Goal: Contribute content

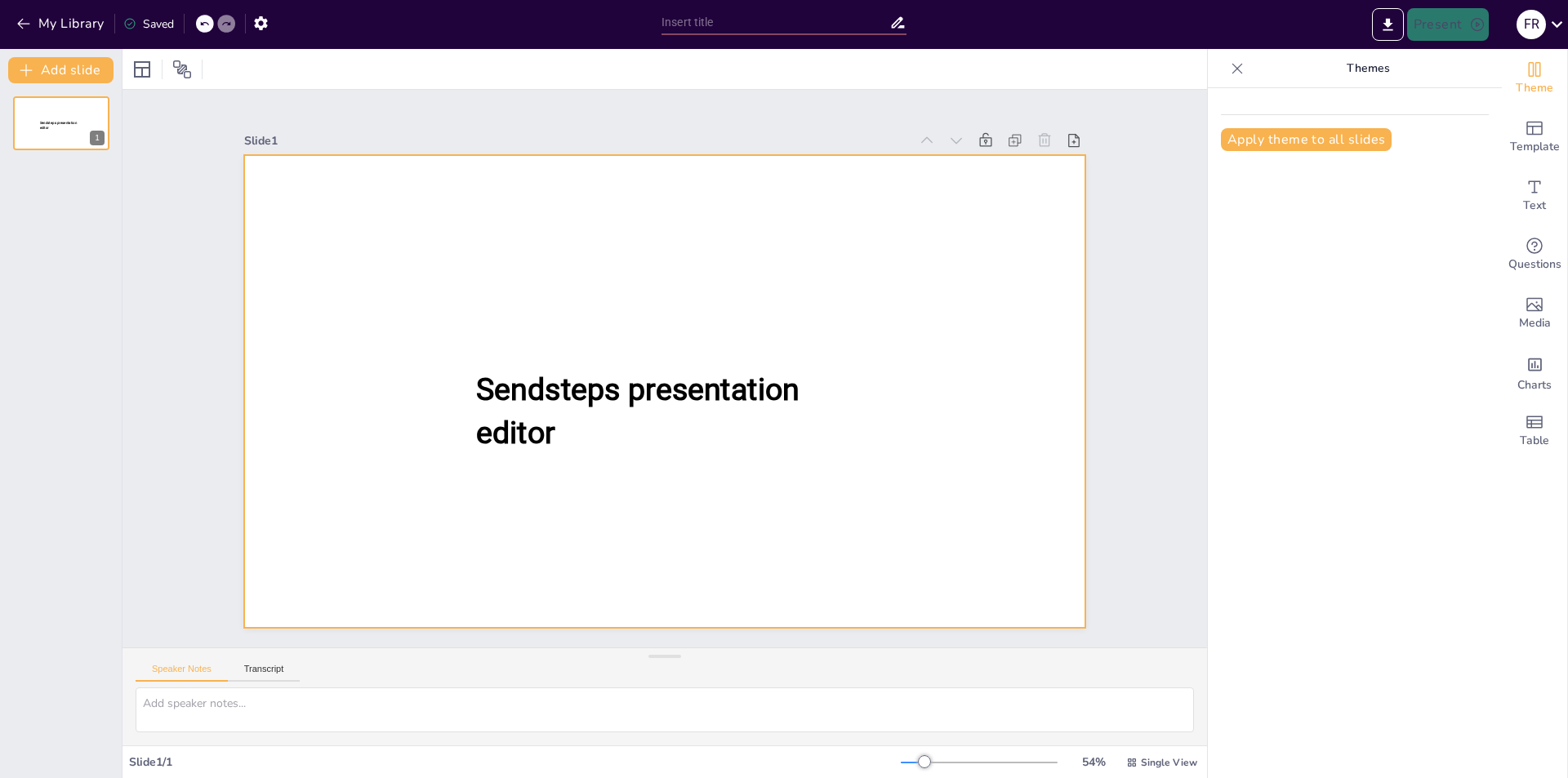
type input "New Sendsteps"
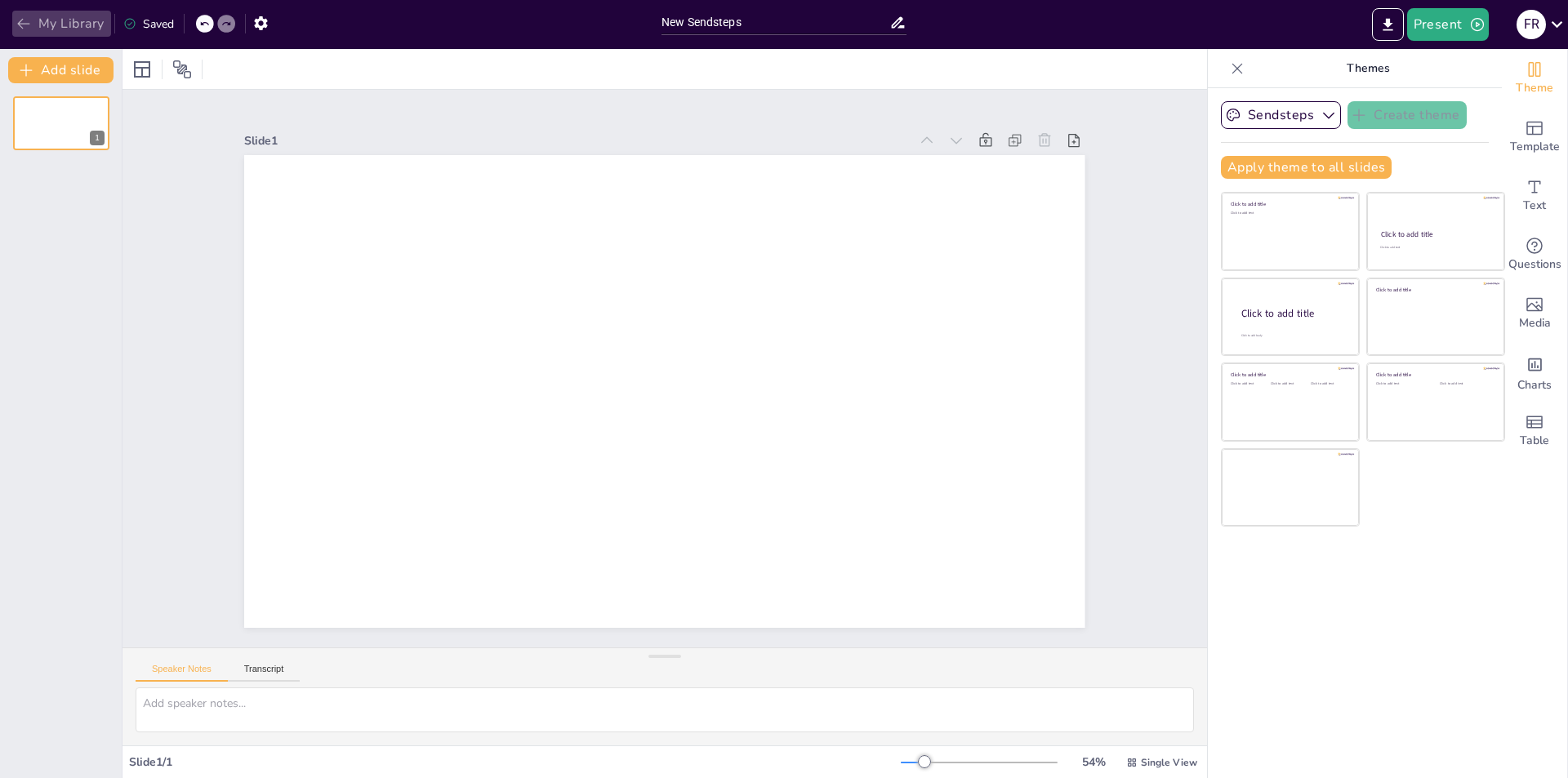
click at [20, 27] on icon "button" at bounding box center [23, 23] width 16 height 16
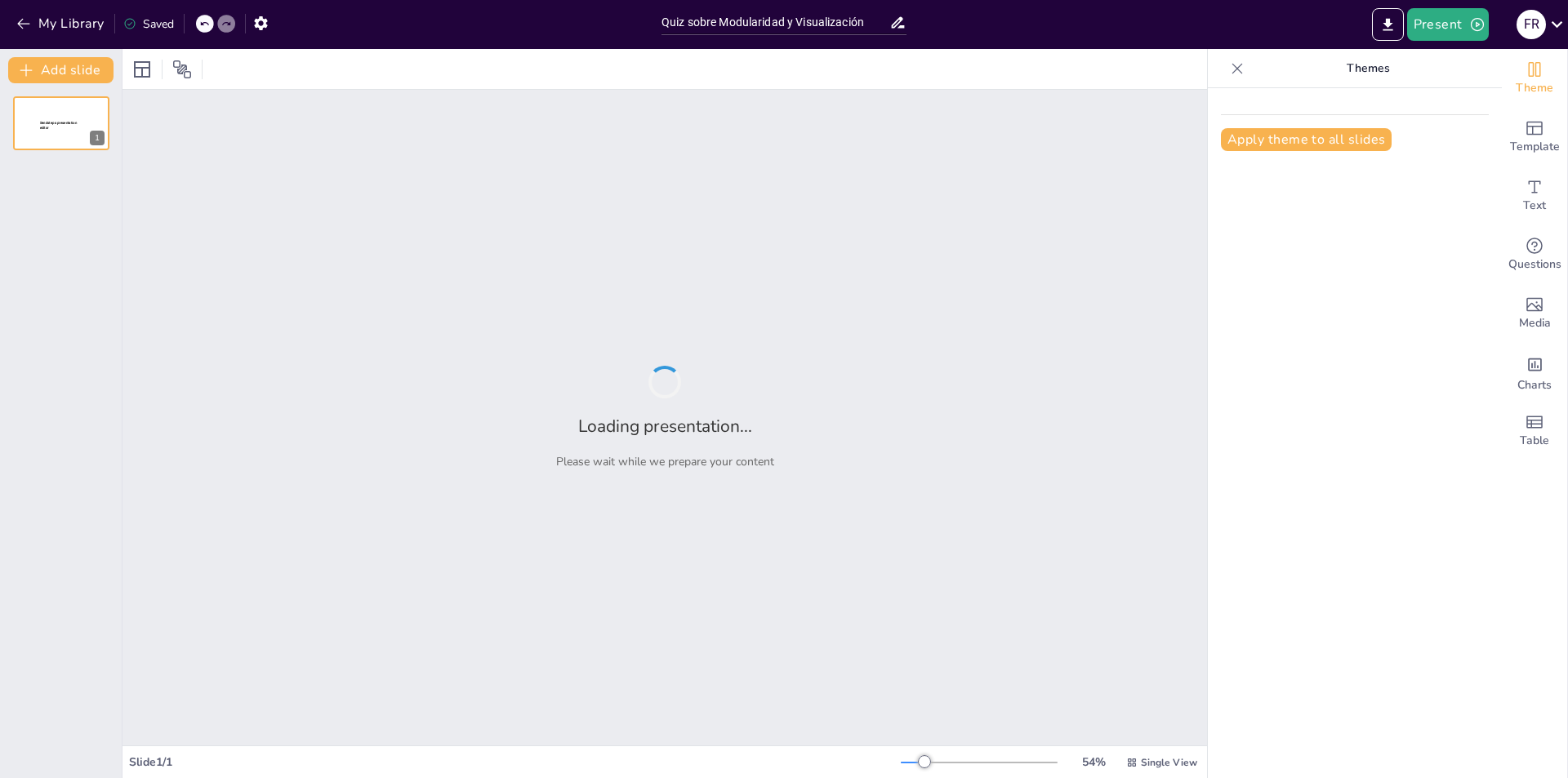
type input "Quiz sobre Modularidad y Visualización"
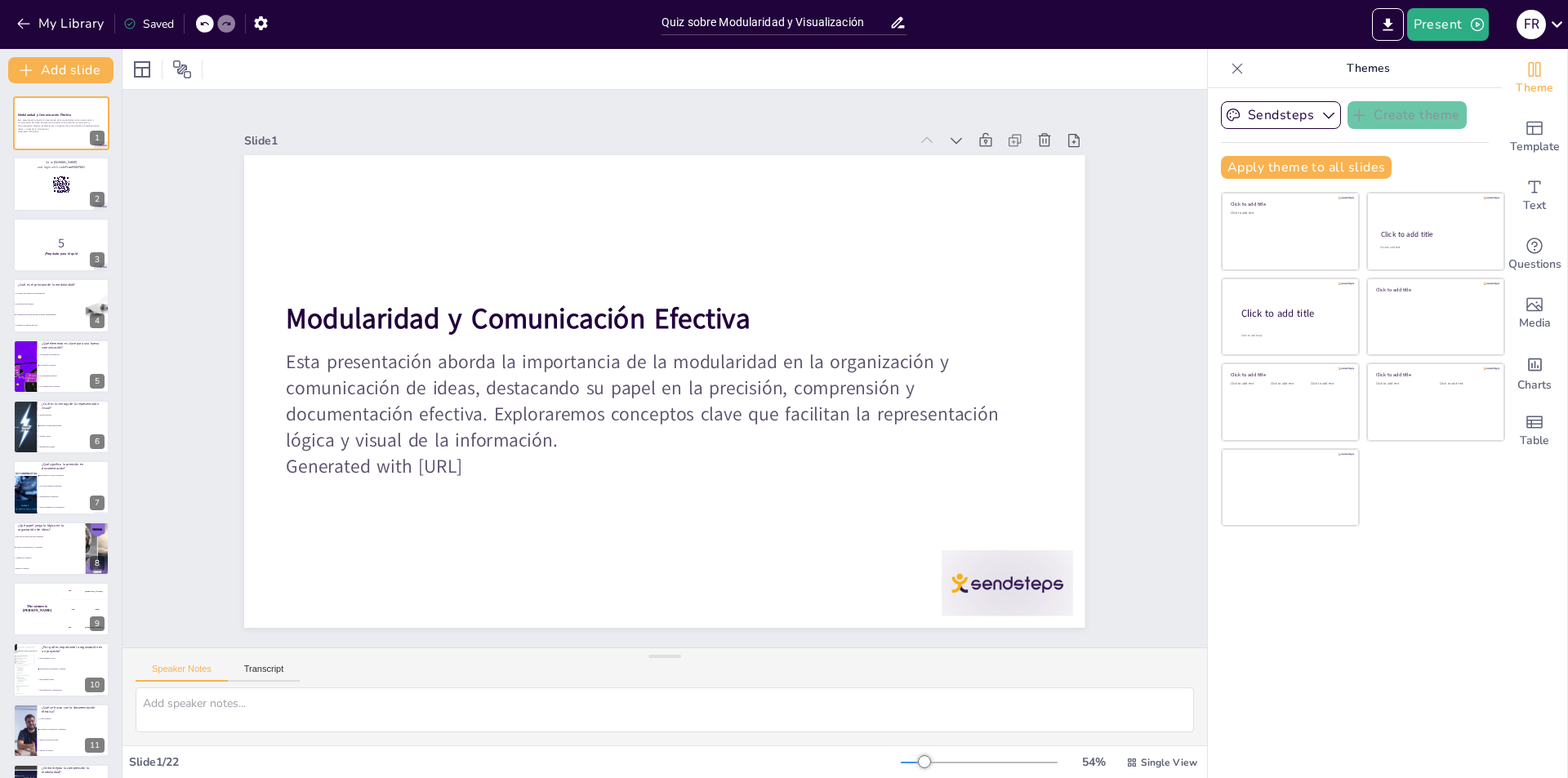
checkbox input "true"
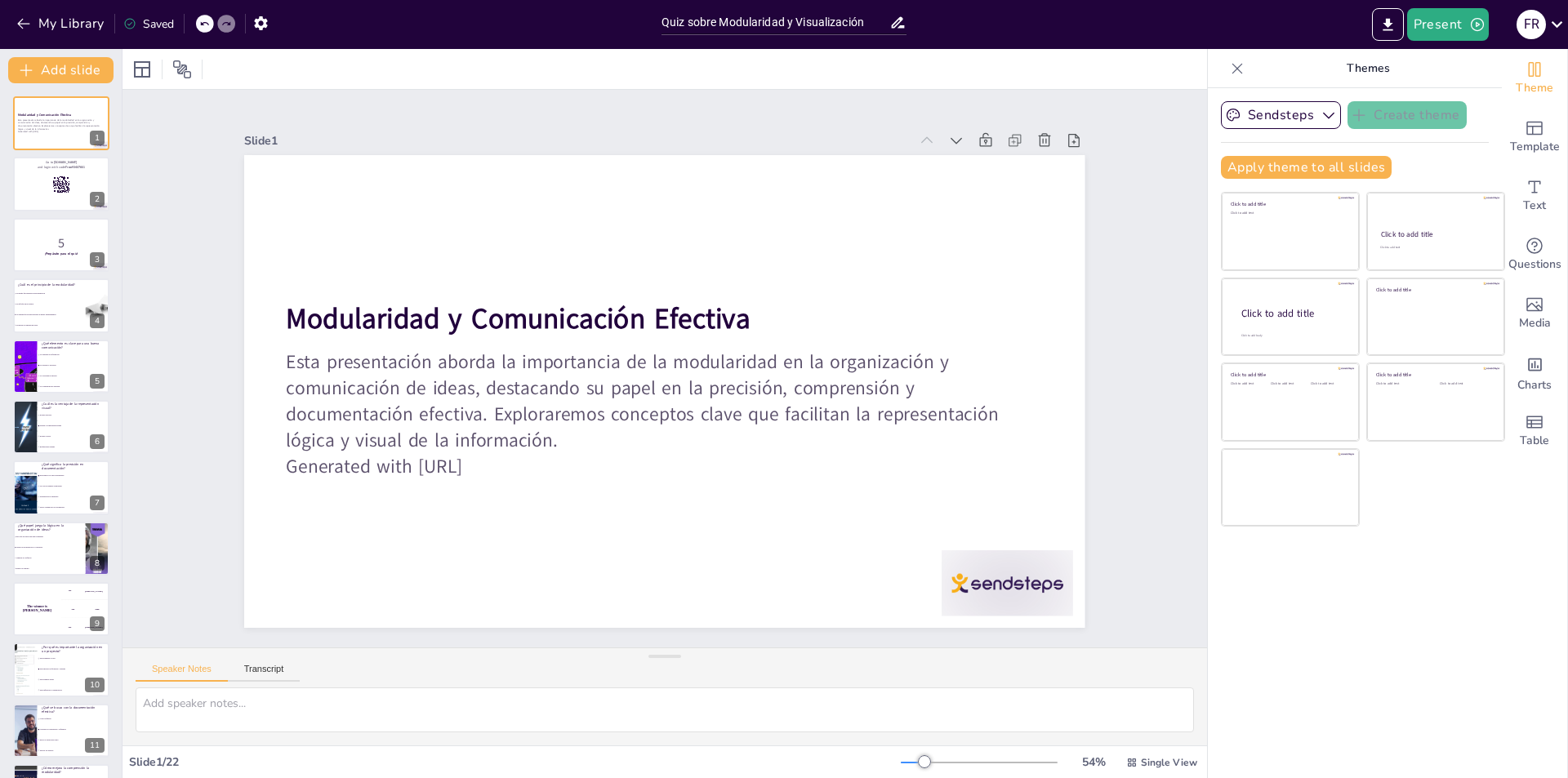
checkbox input "true"
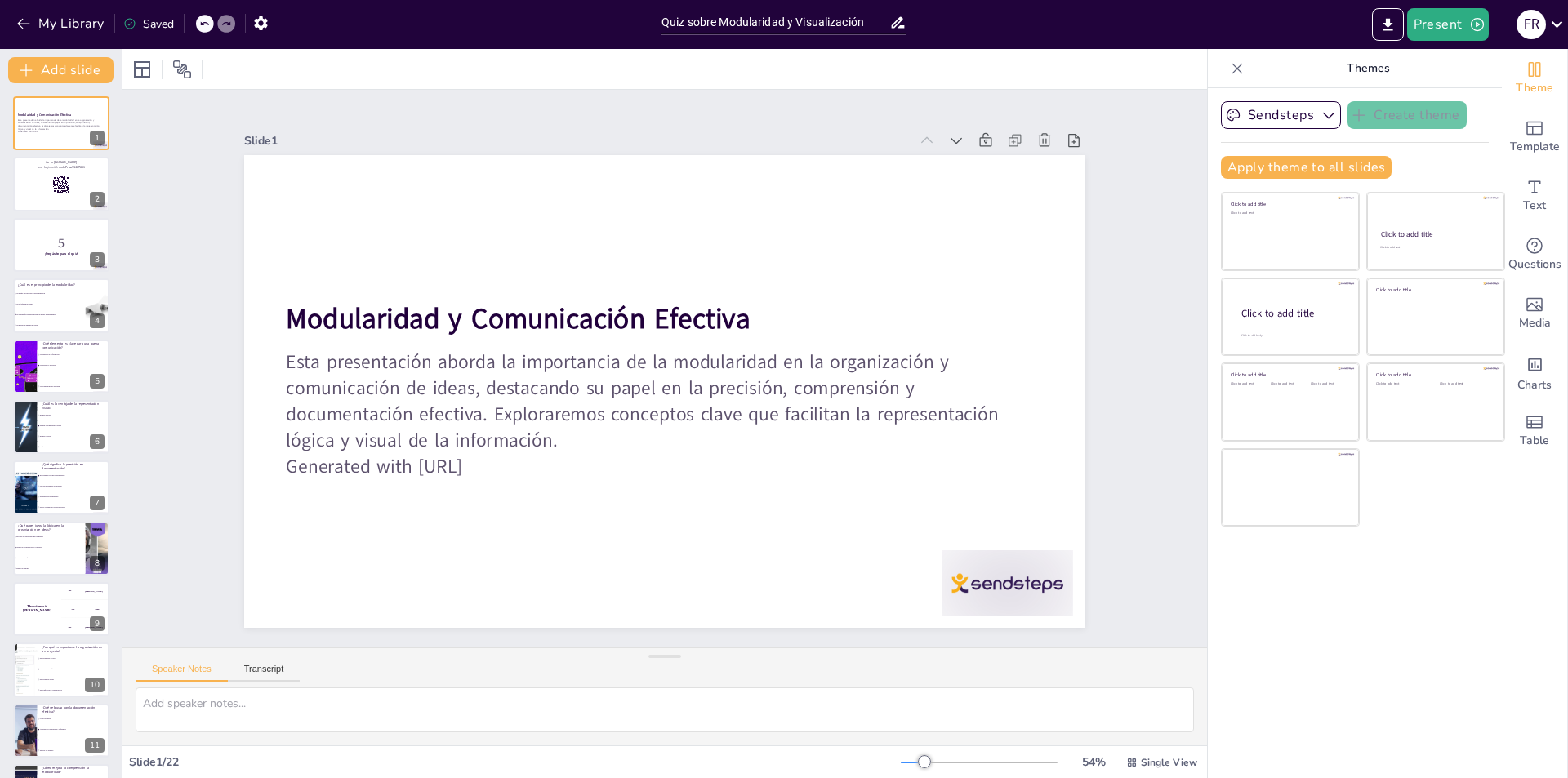
checkbox input "true"
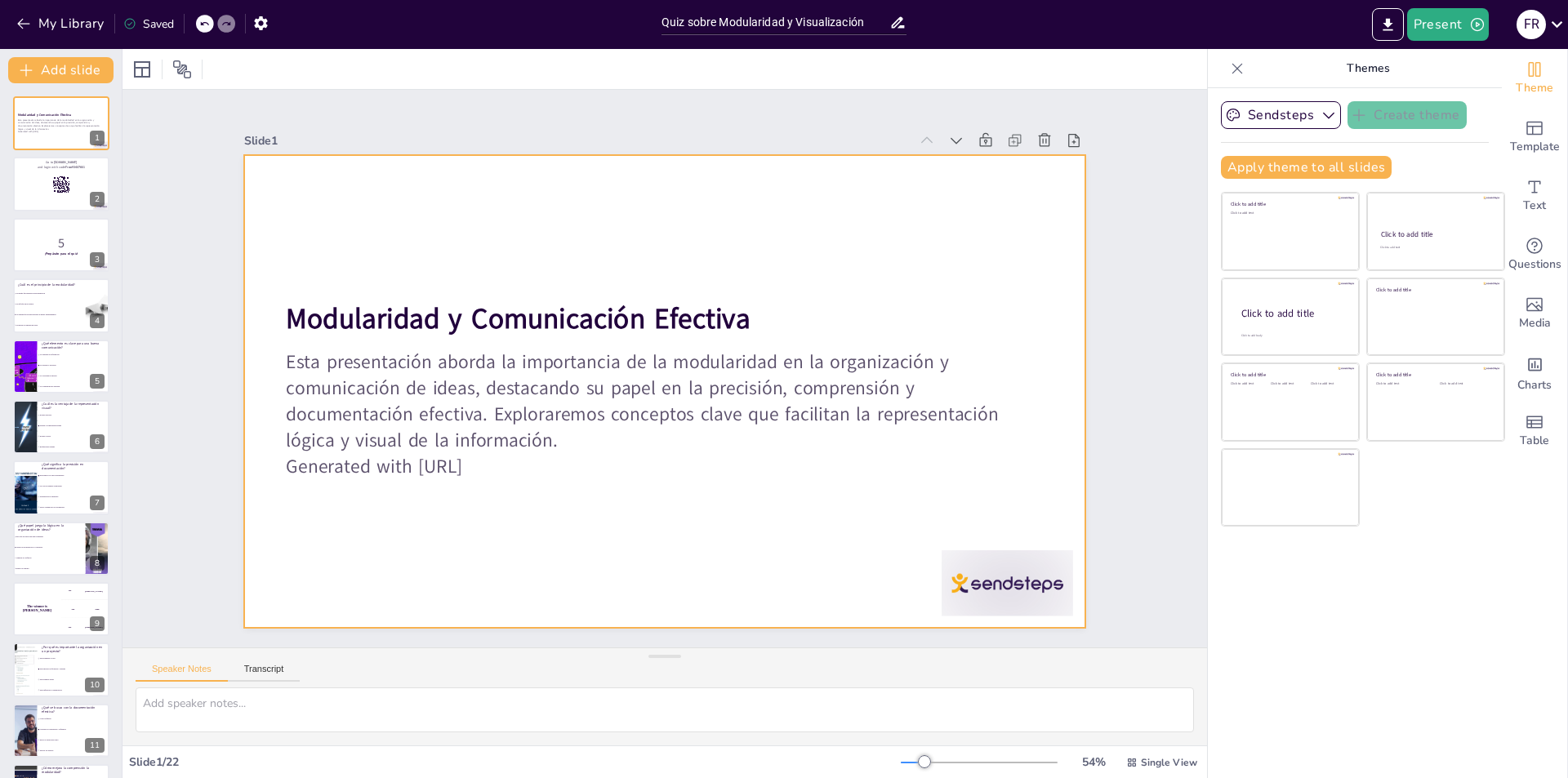
checkbox input "true"
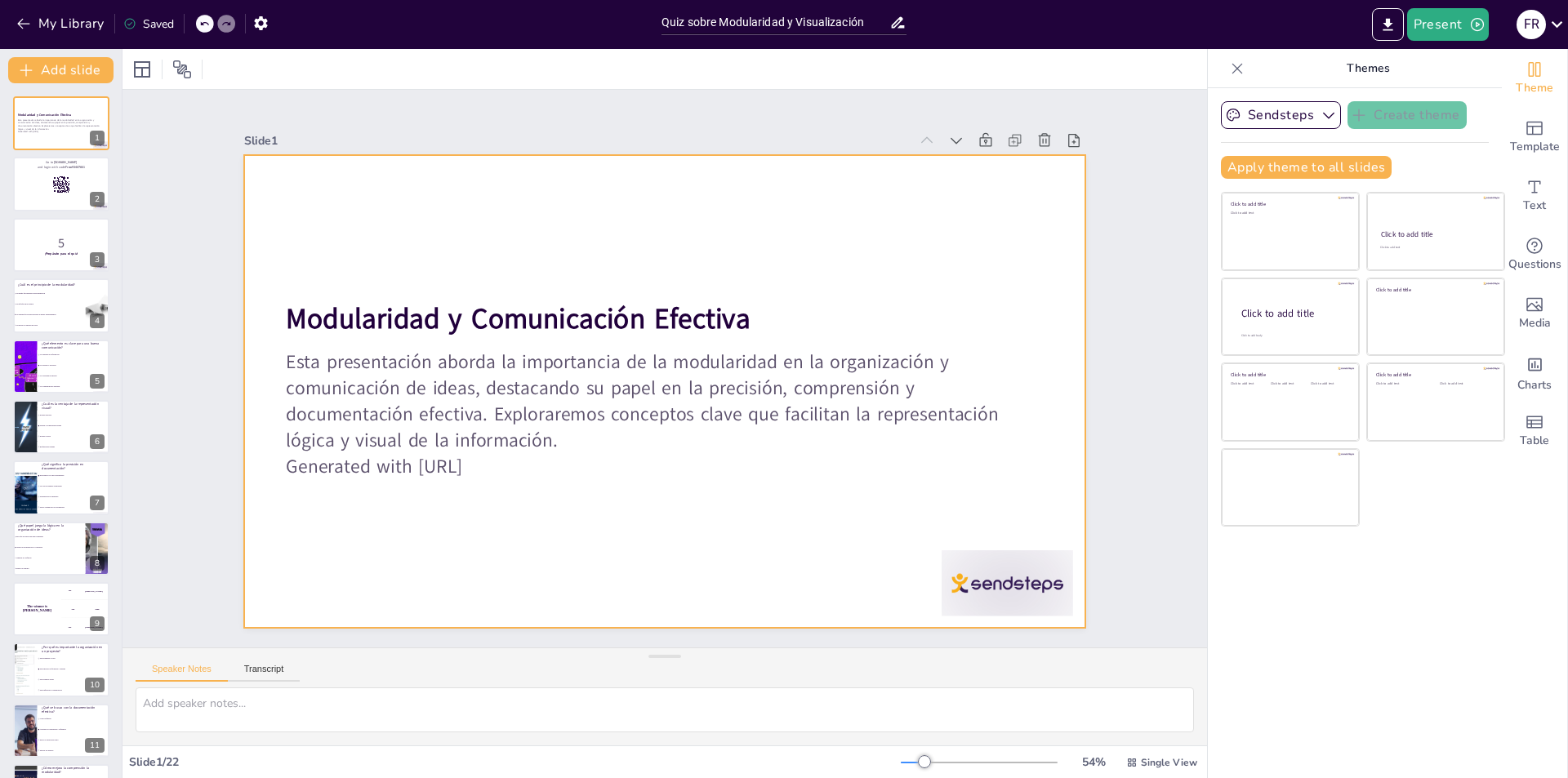
checkbox input "true"
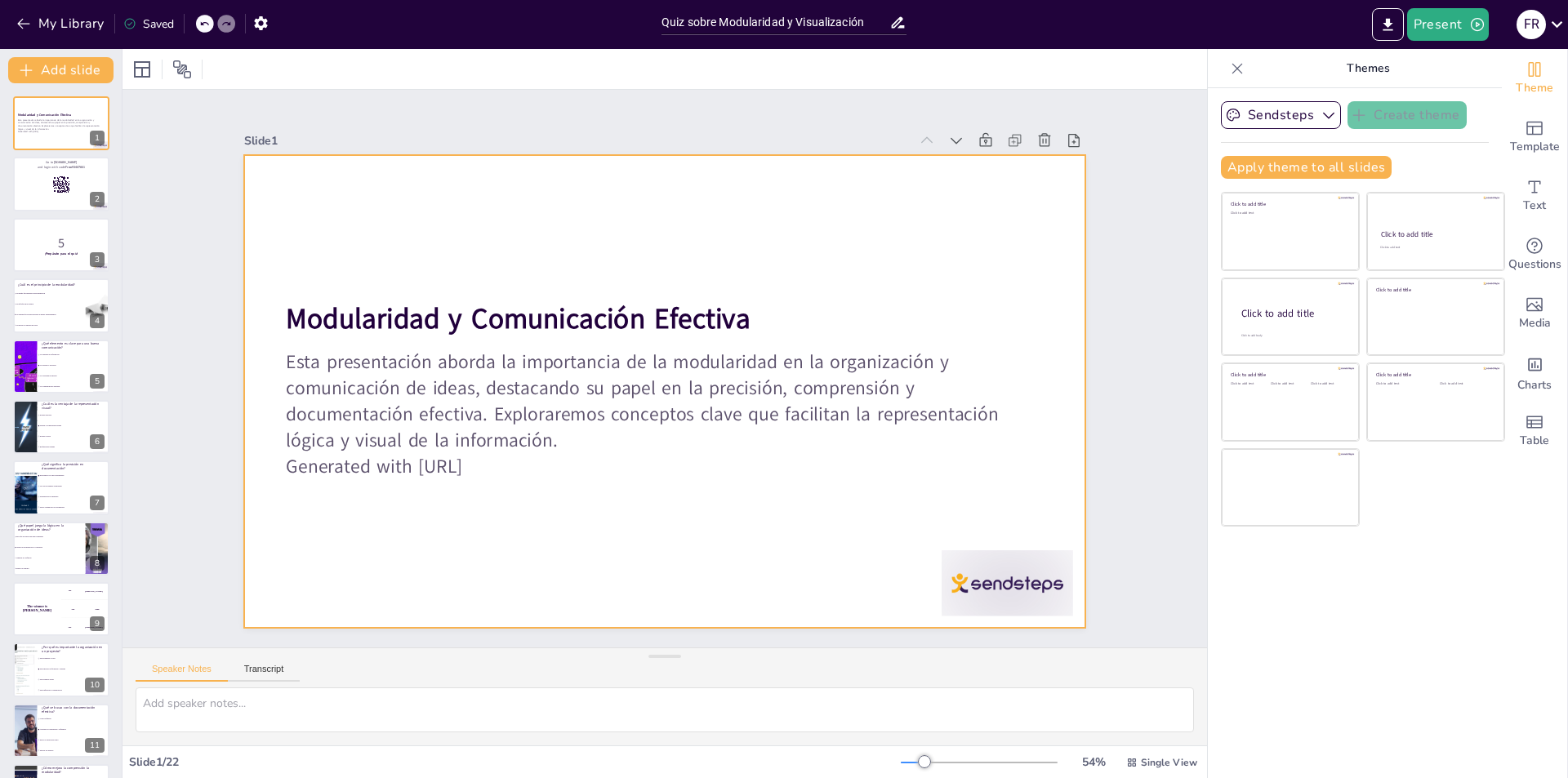
checkbox input "true"
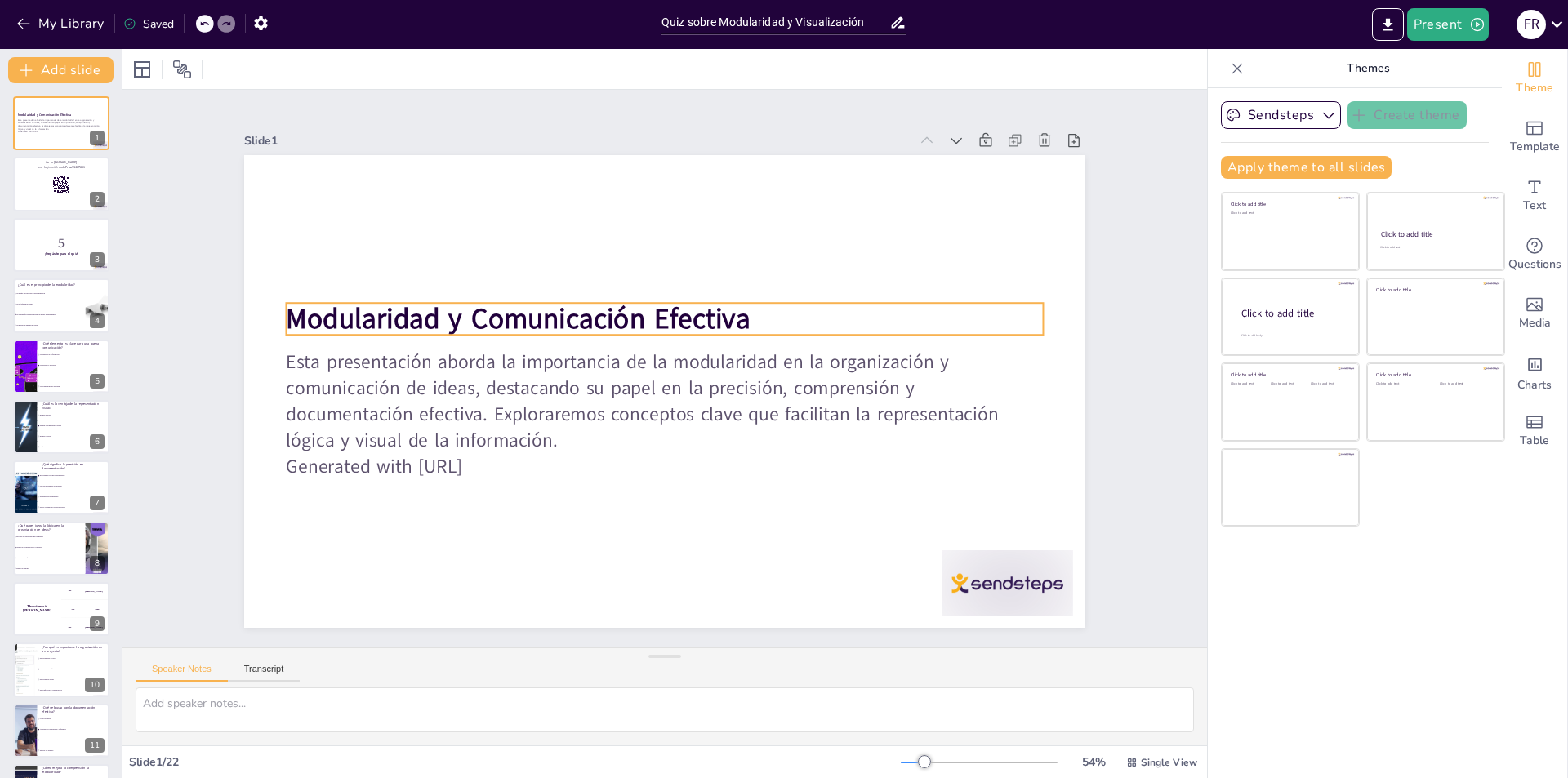
checkbox input "true"
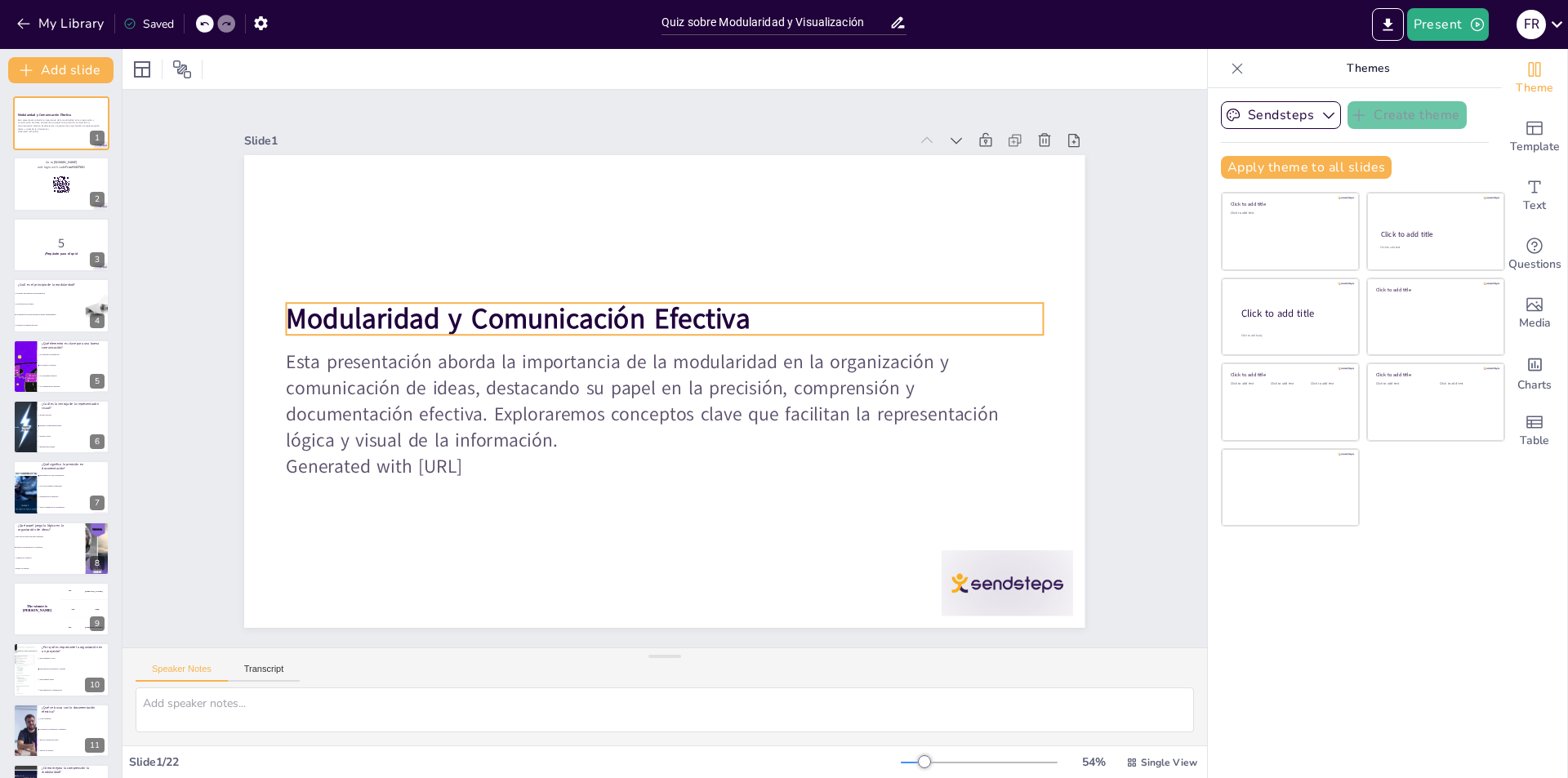
checkbox input "true"
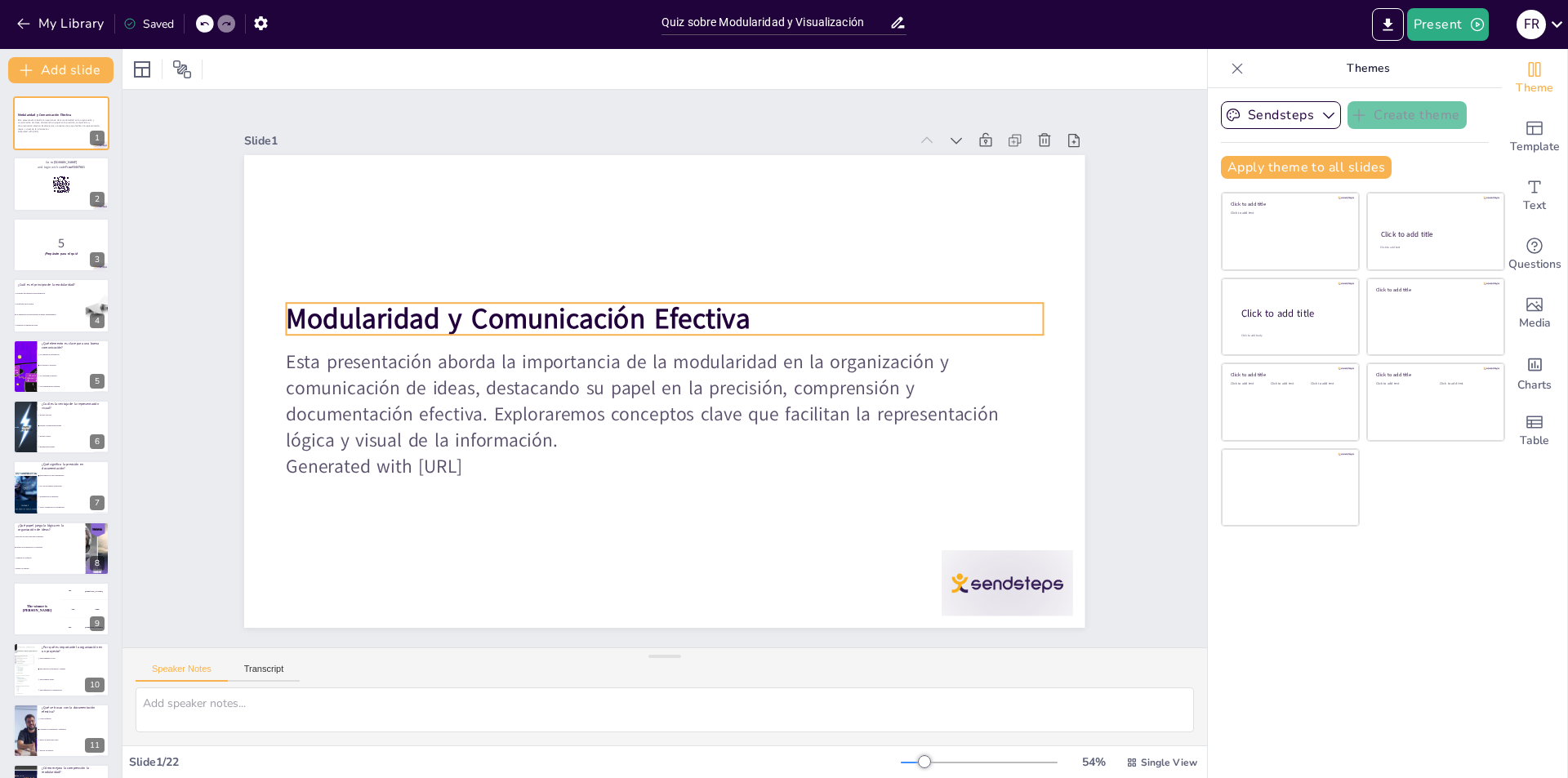
checkbox input "true"
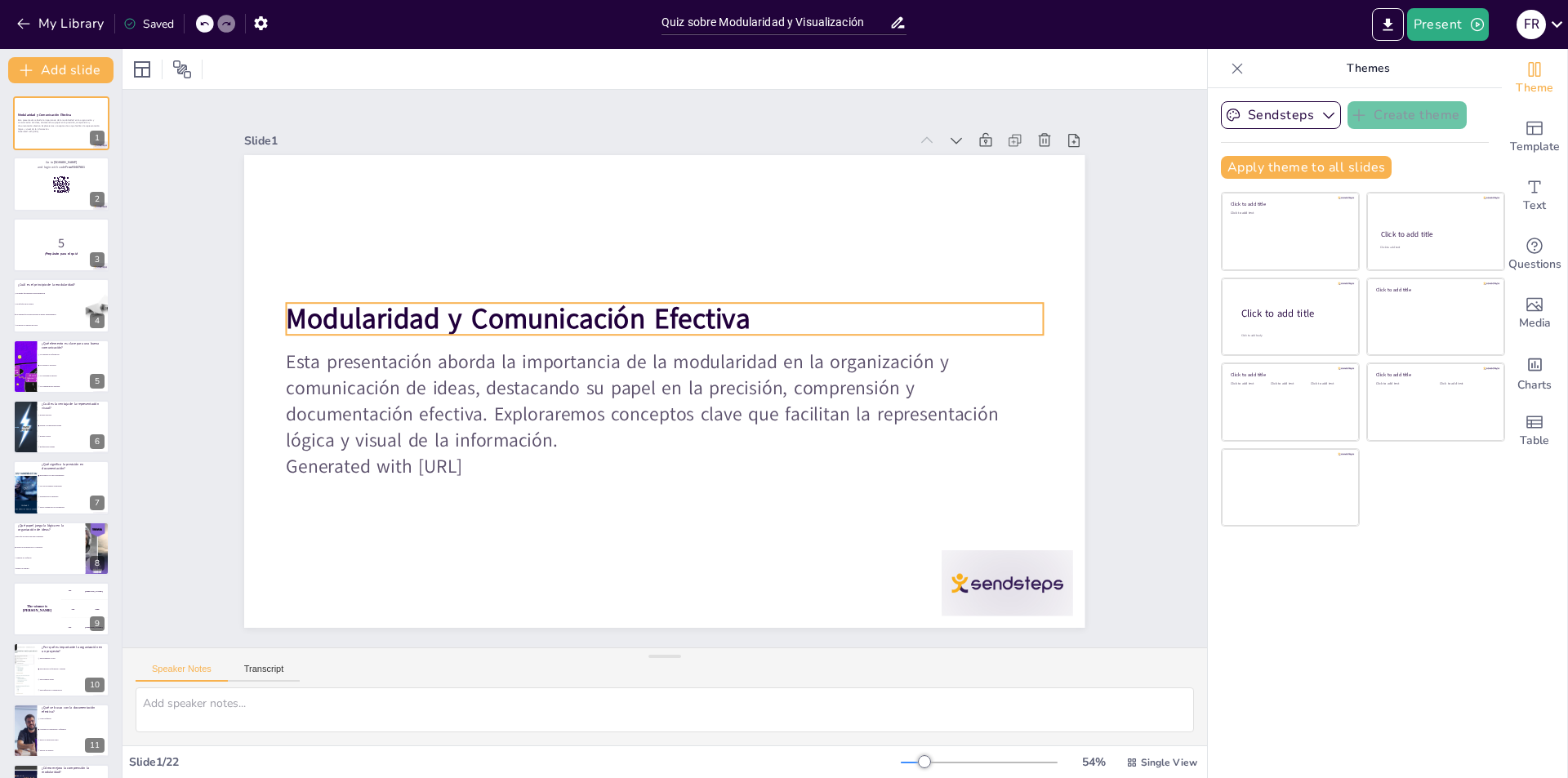
checkbox input "true"
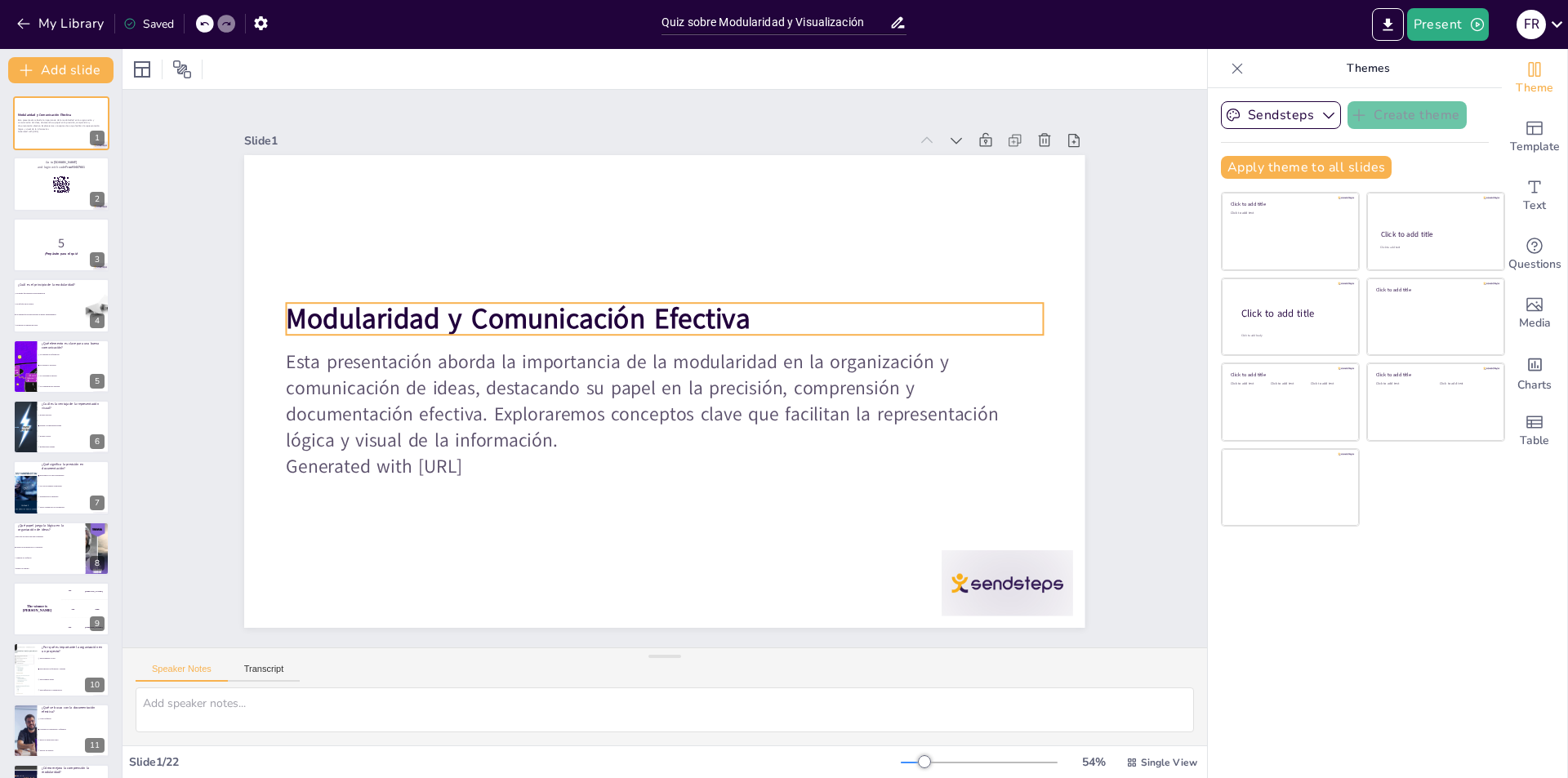
checkbox input "true"
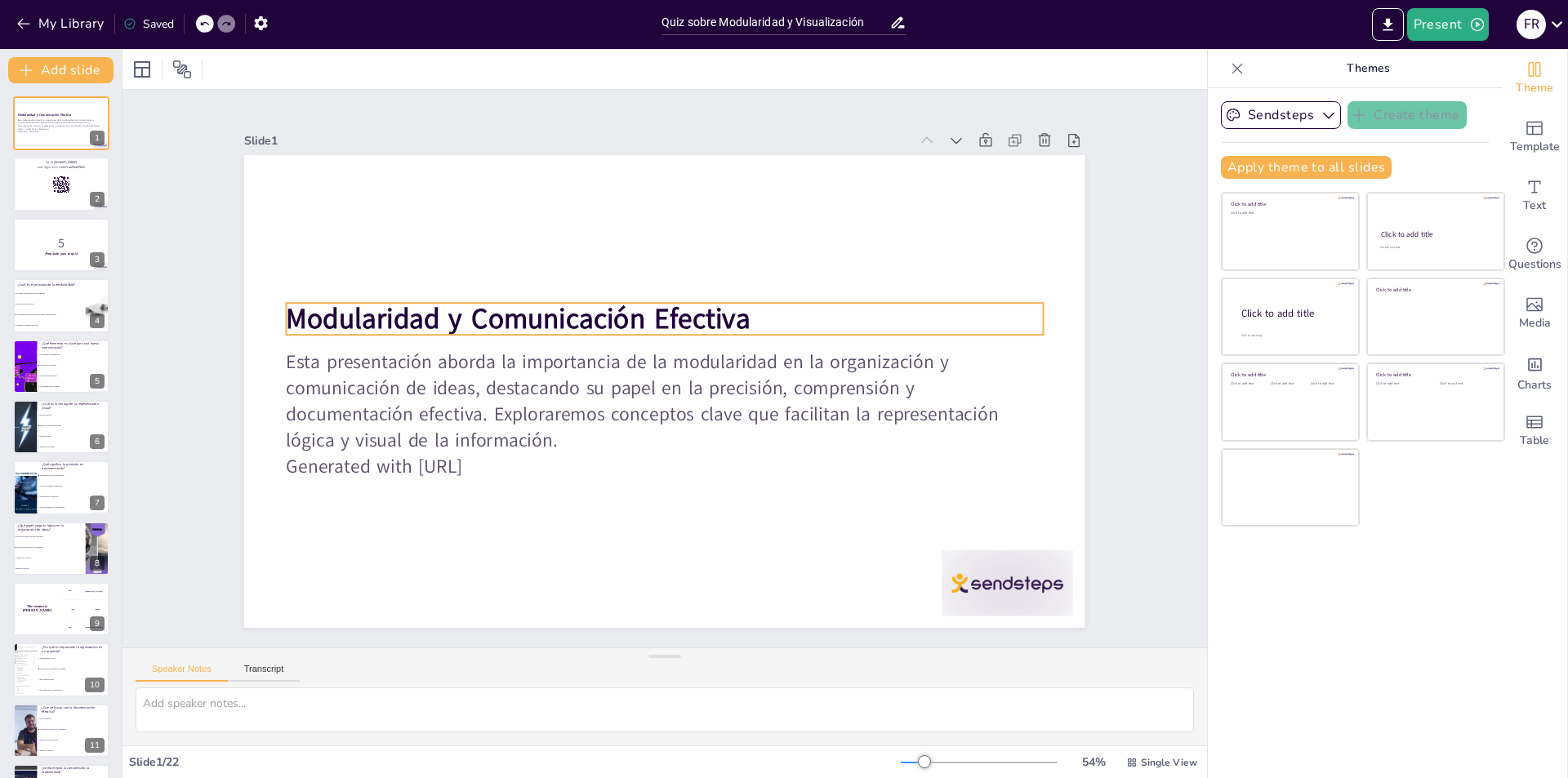
checkbox input "true"
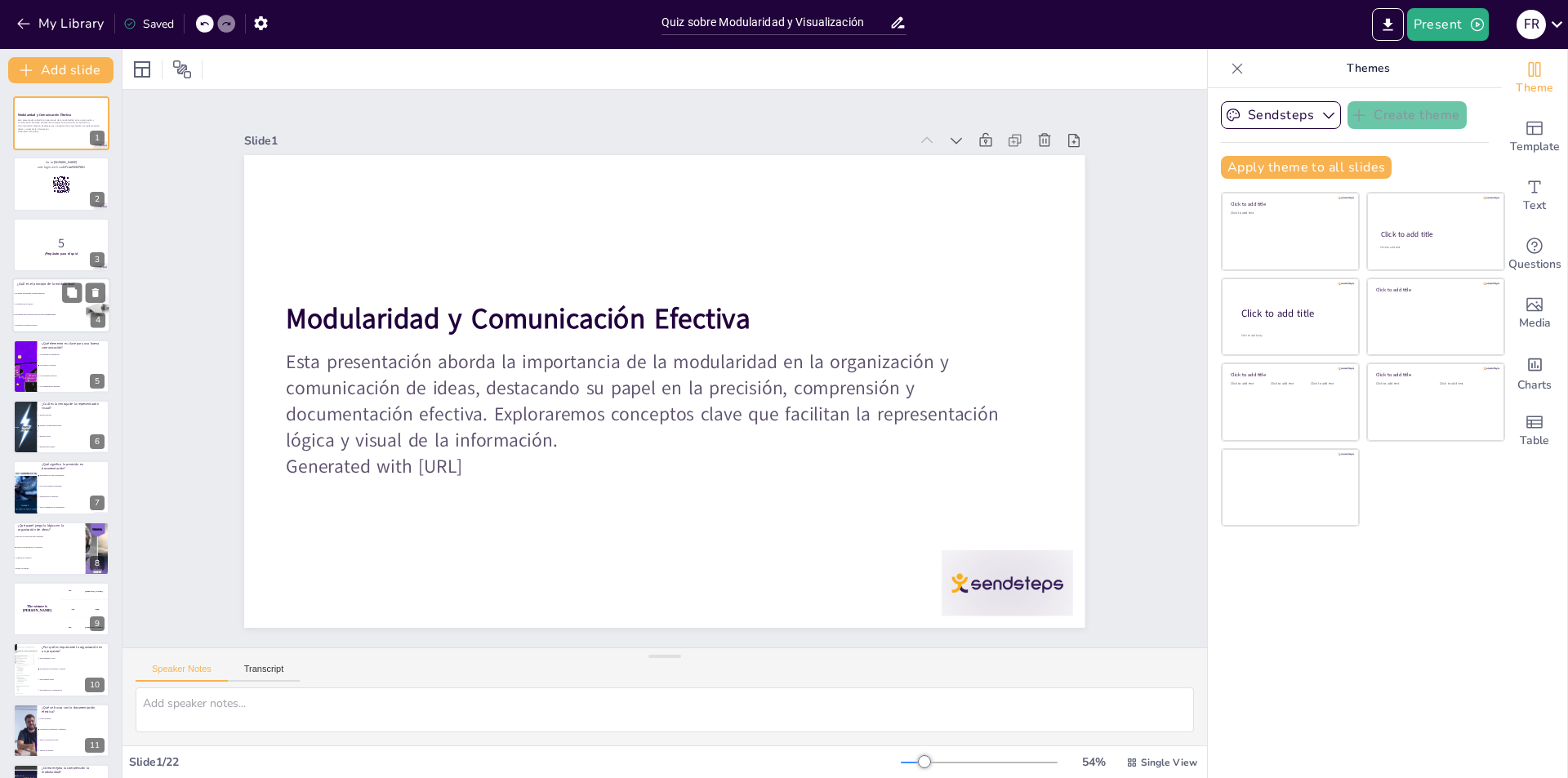
checkbox input "true"
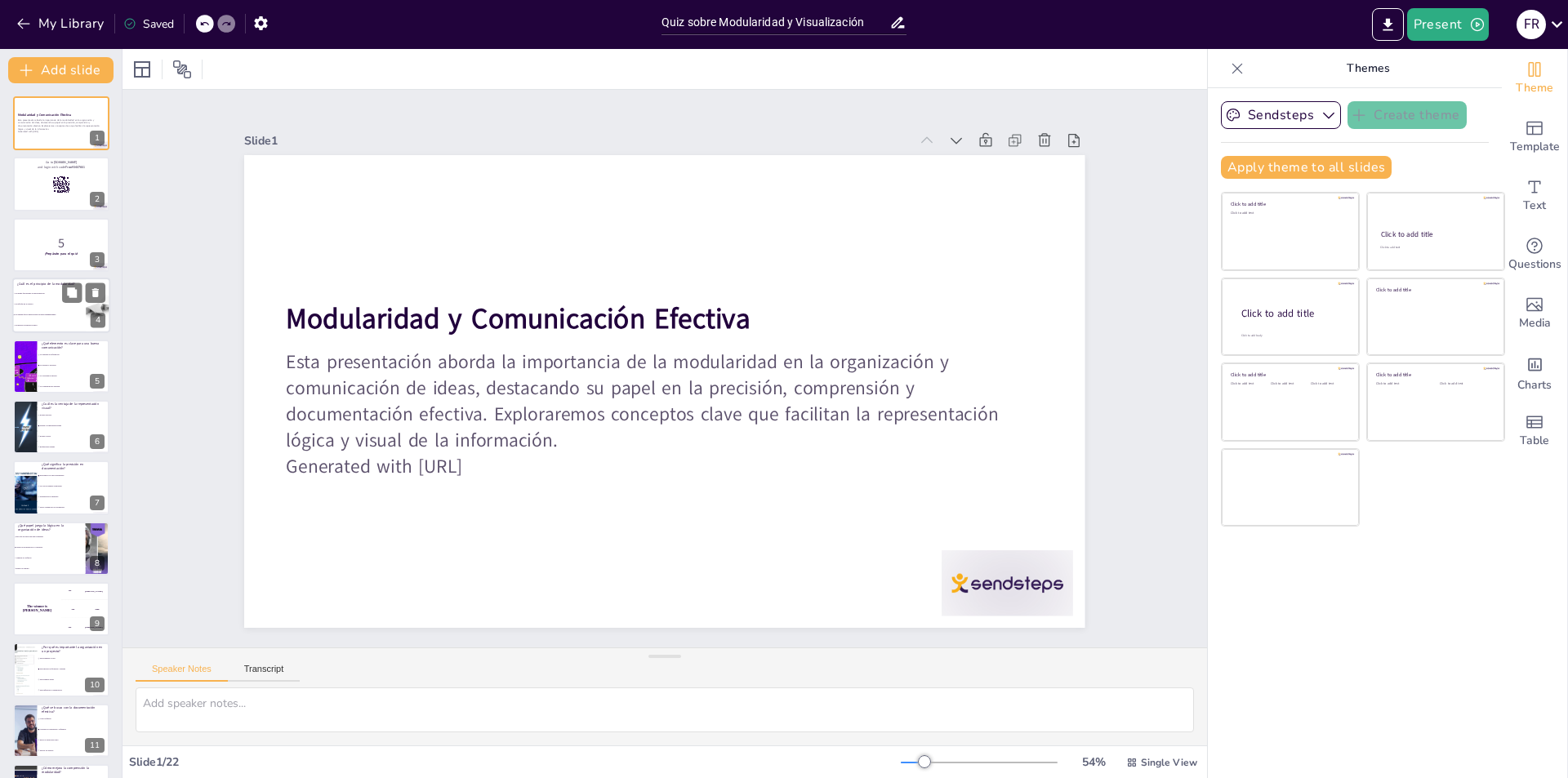
checkbox input "true"
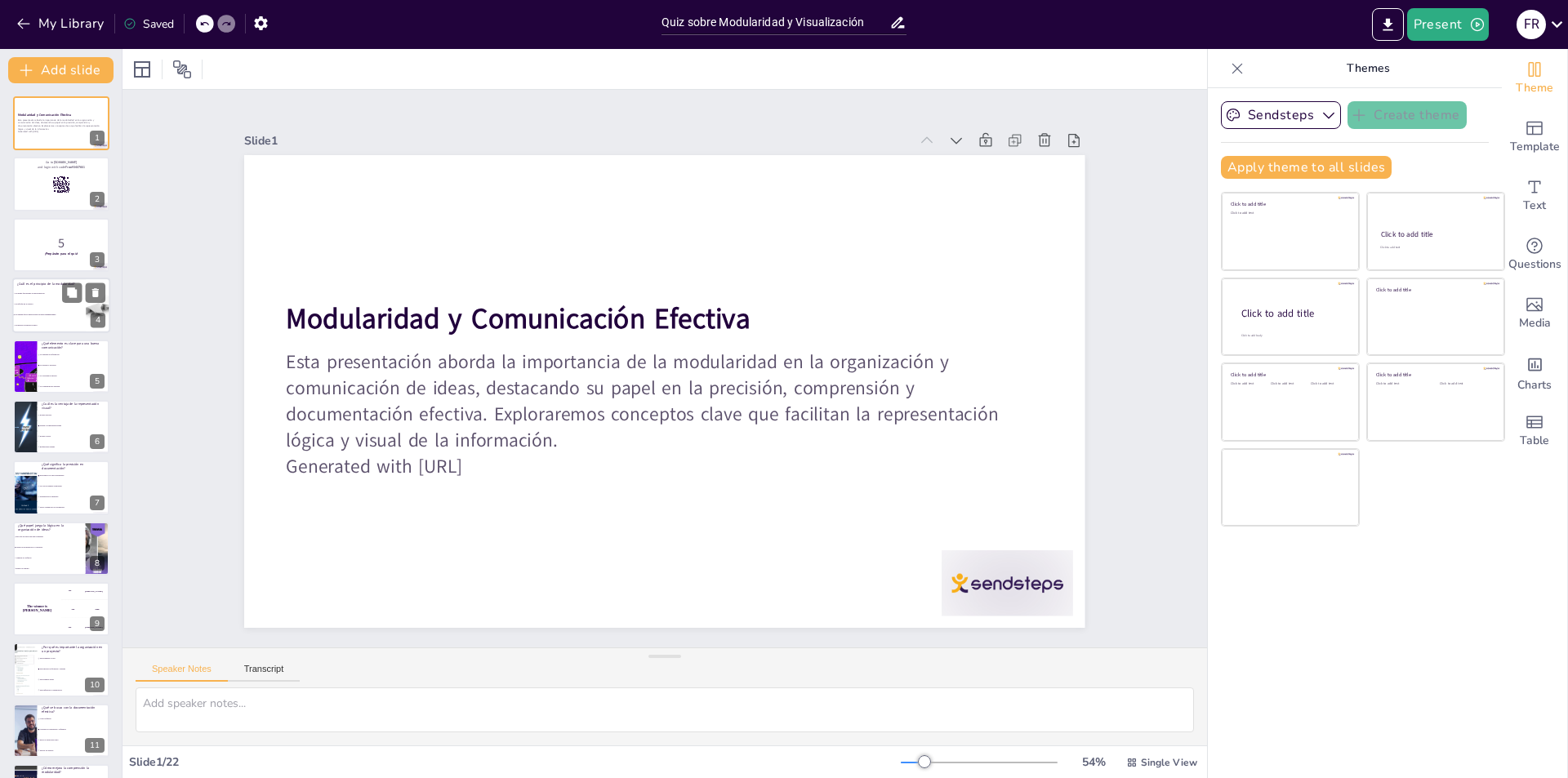
checkbox input "true"
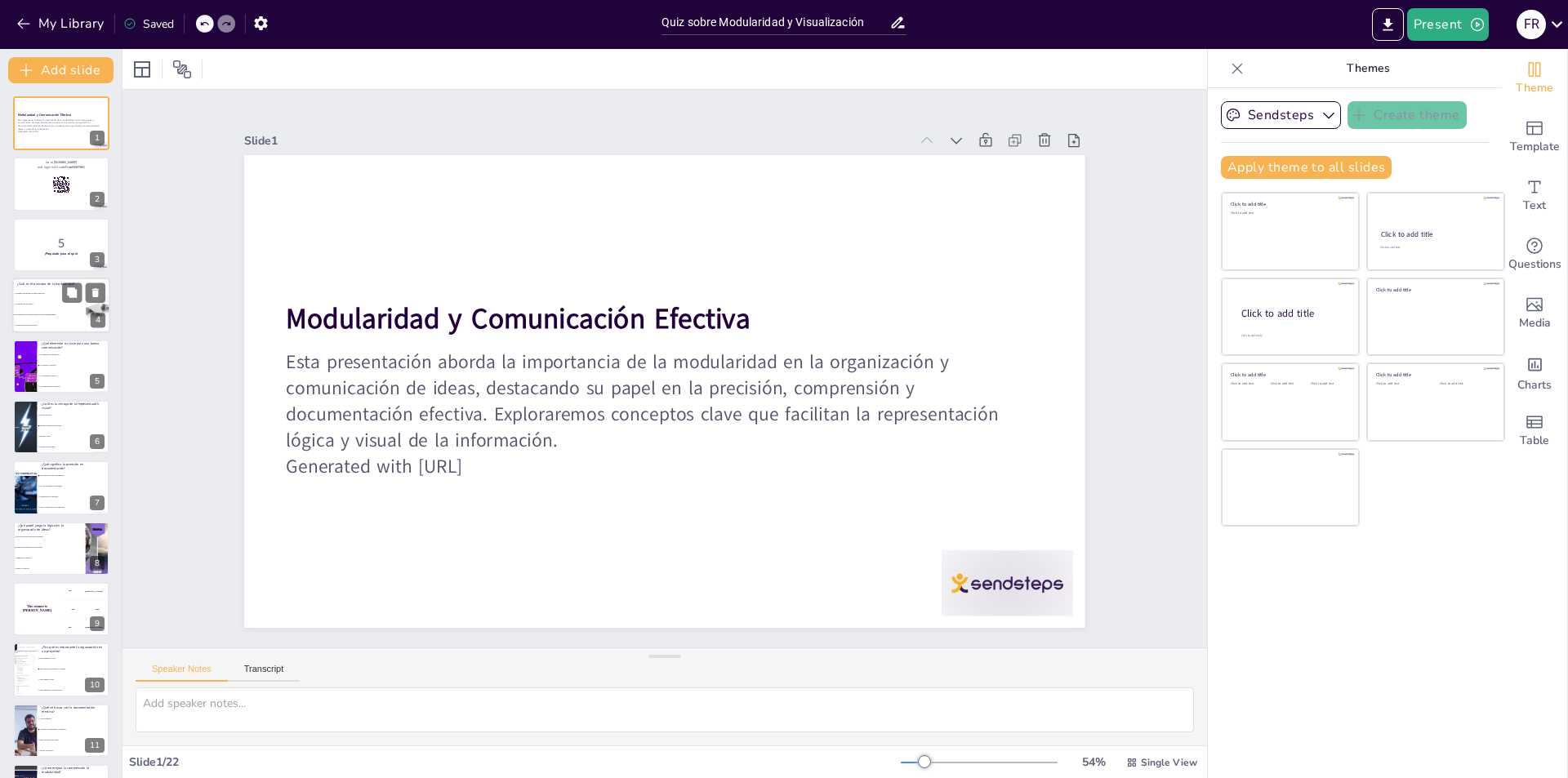
checkbox input "true"
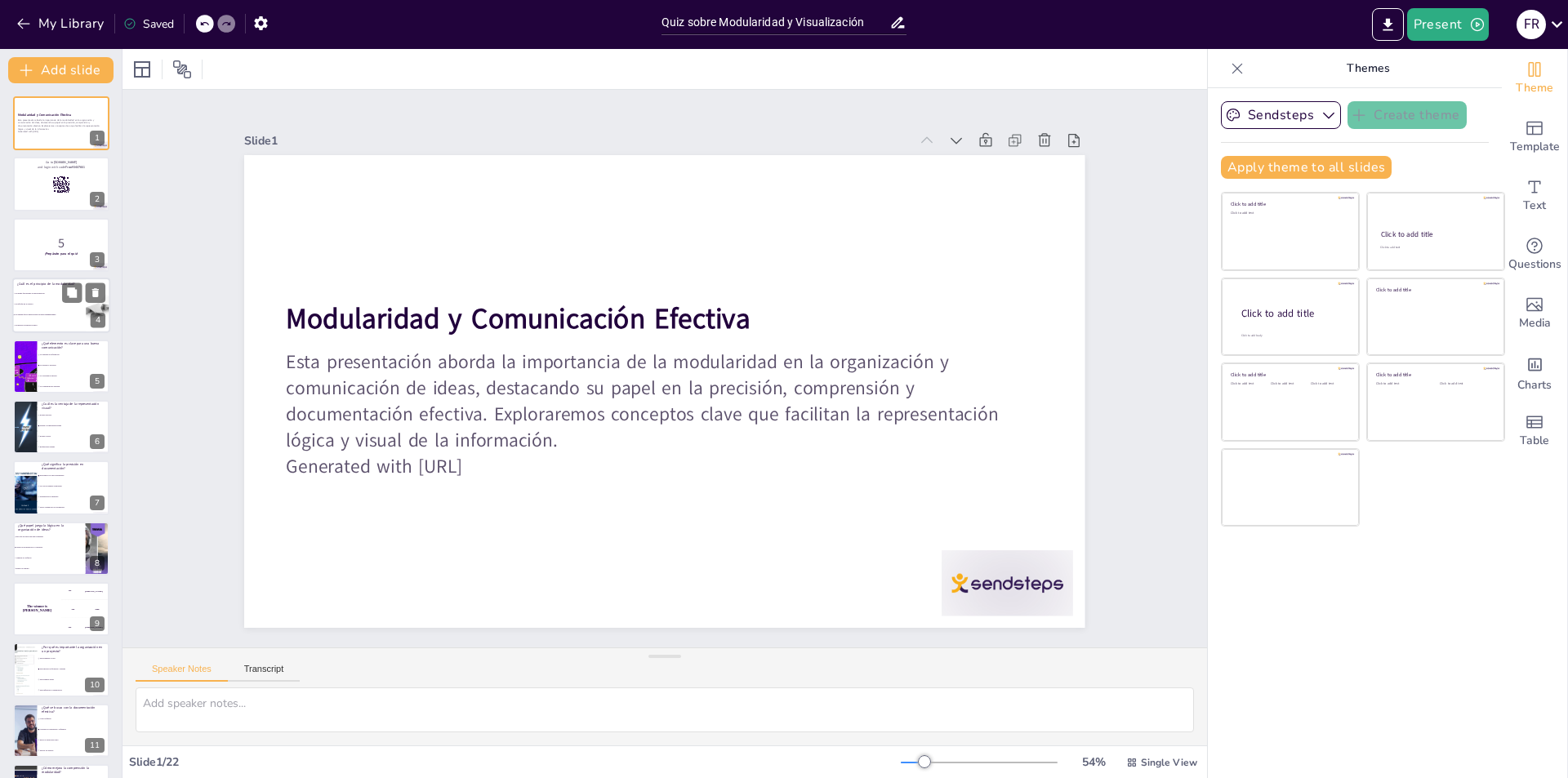
checkbox input "true"
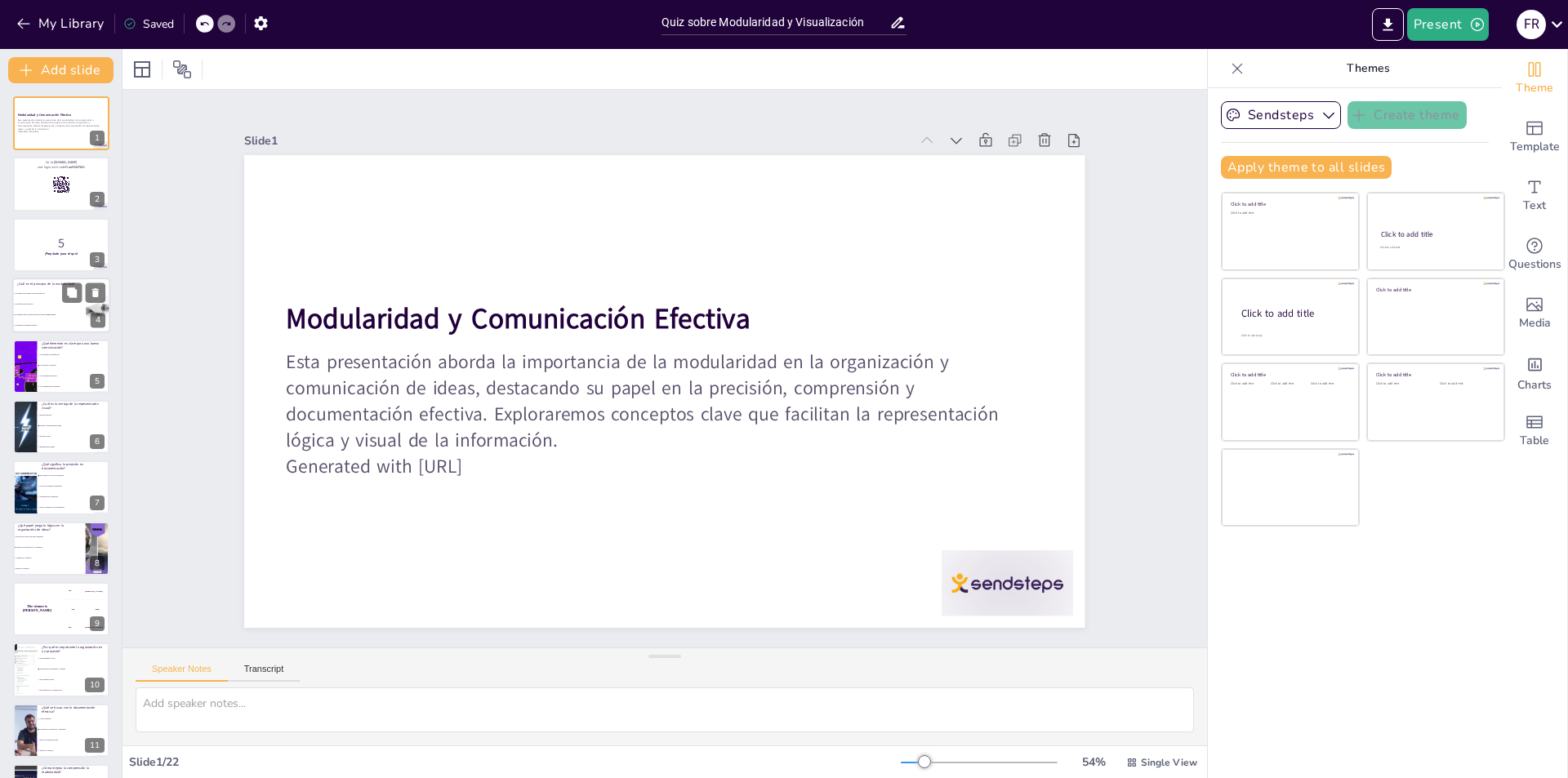
checkbox input "true"
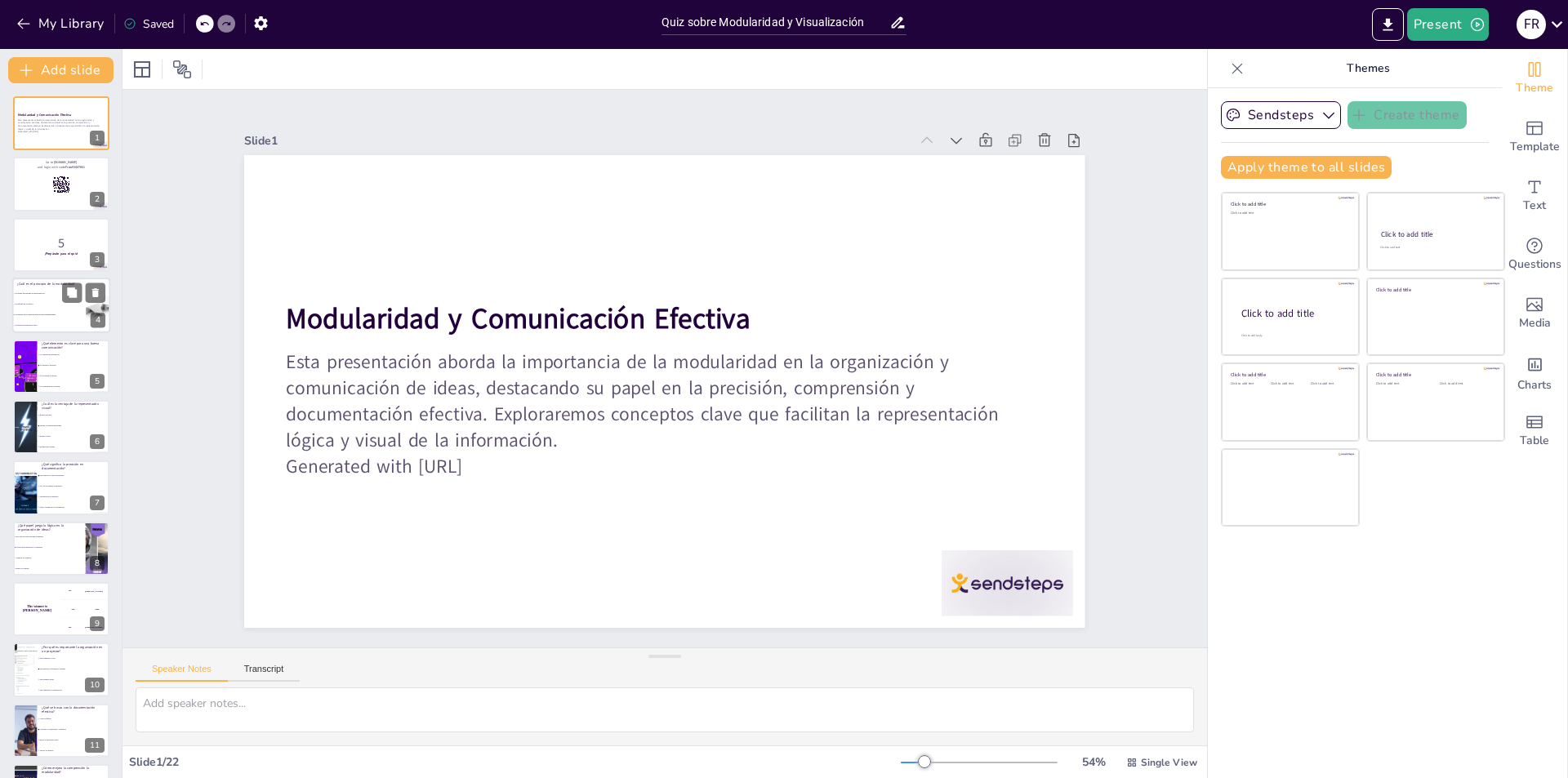
checkbox input "true"
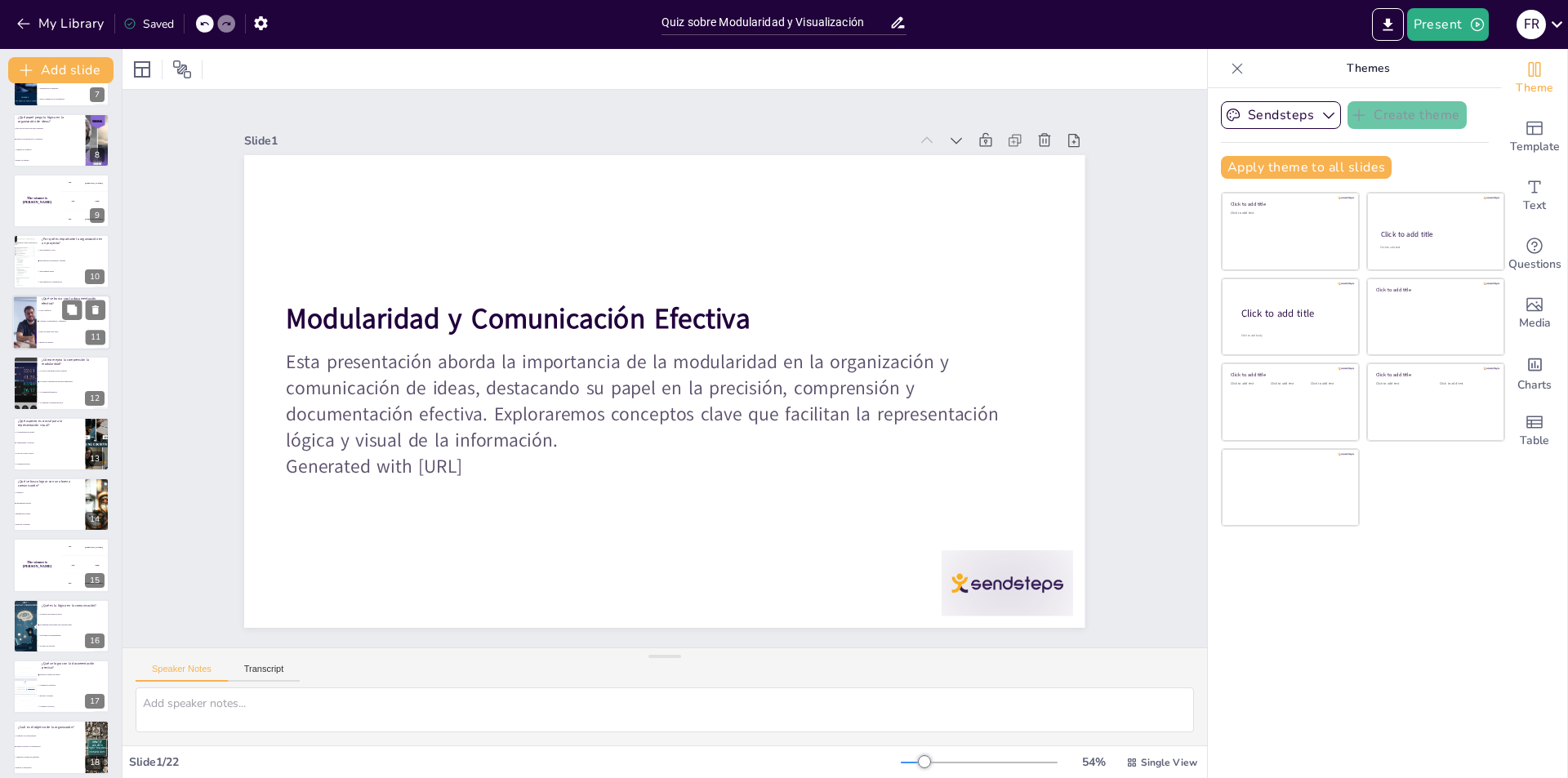
checkbox input "true"
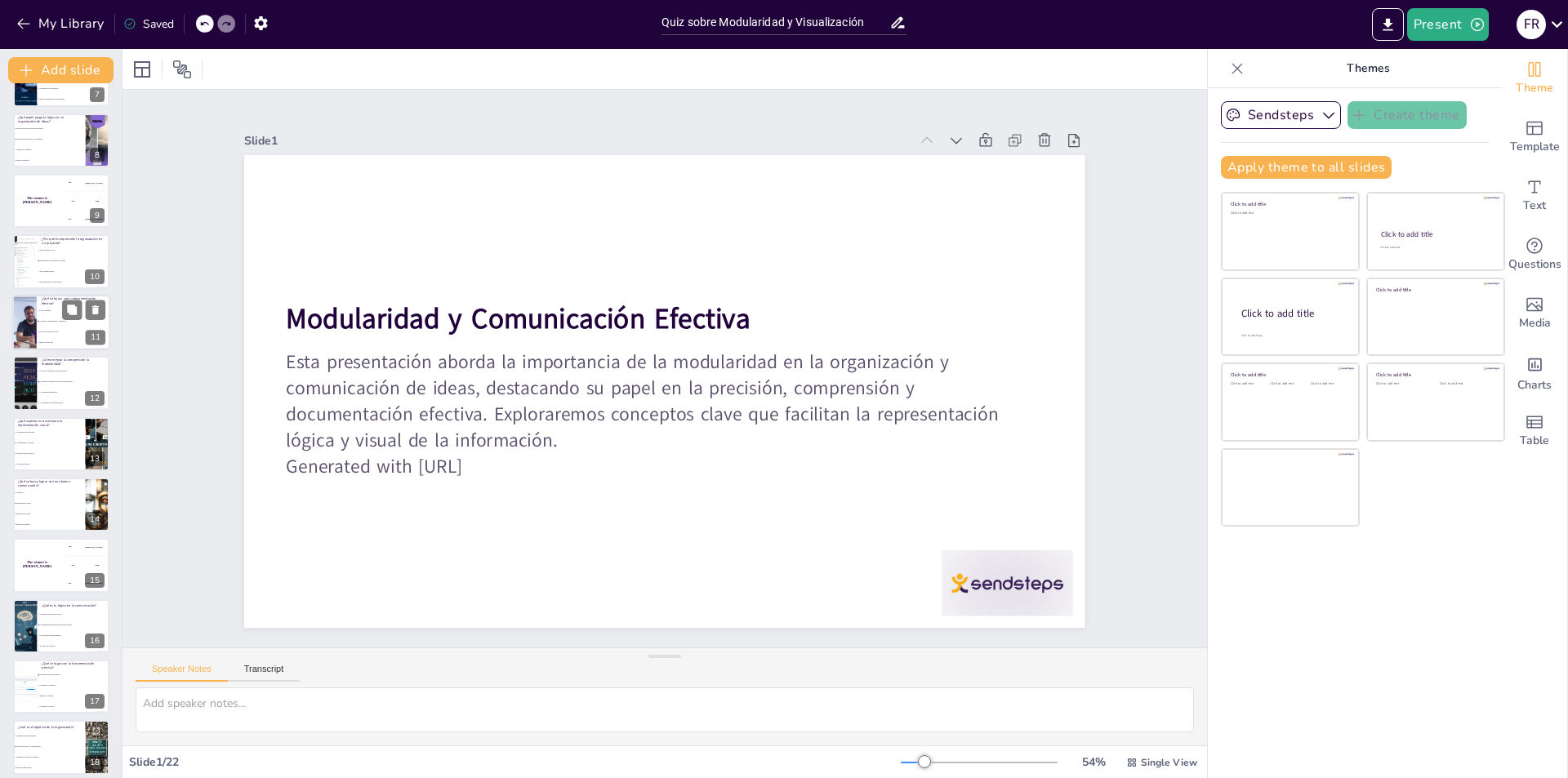
checkbox input "true"
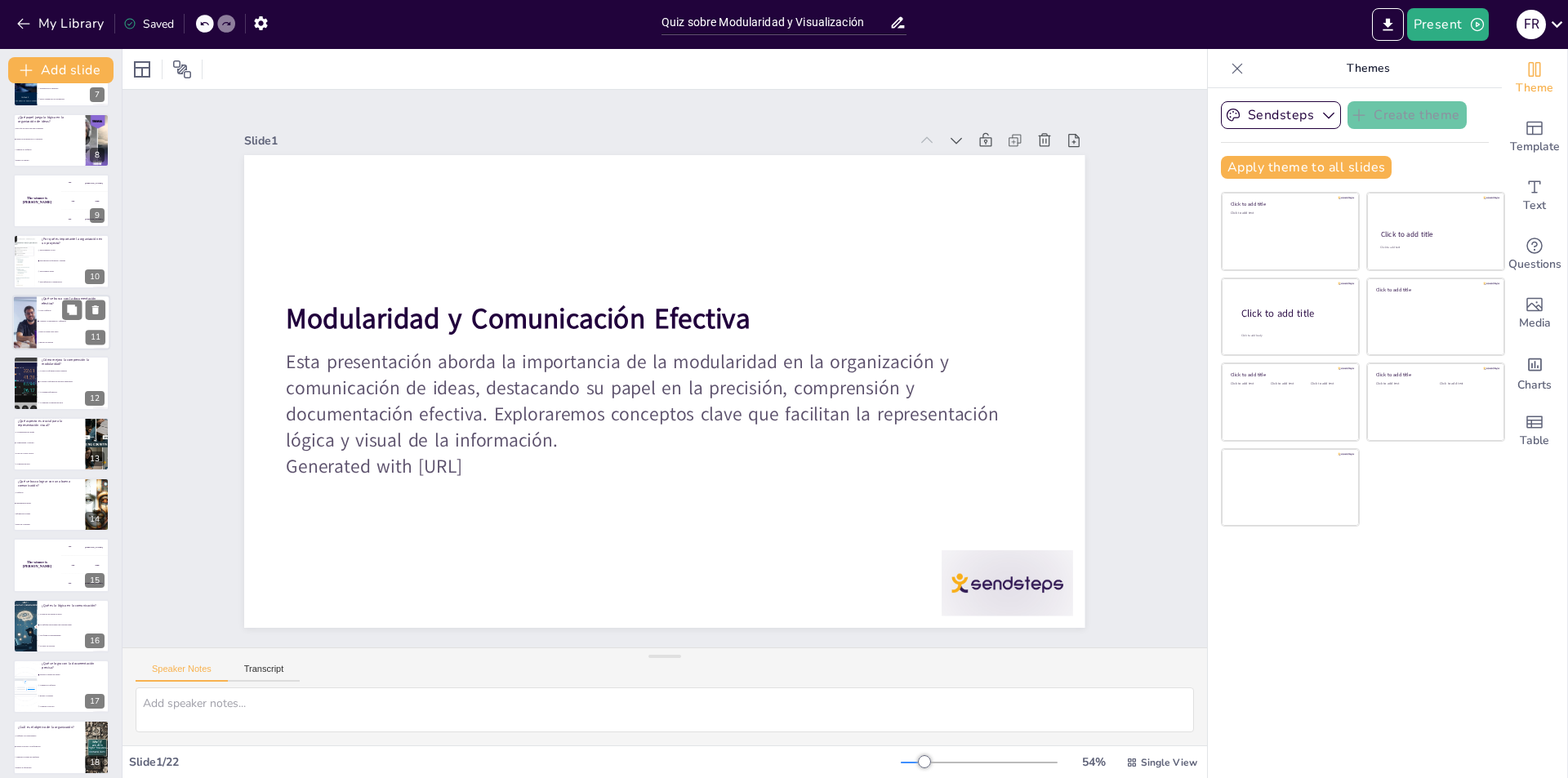
checkbox input "true"
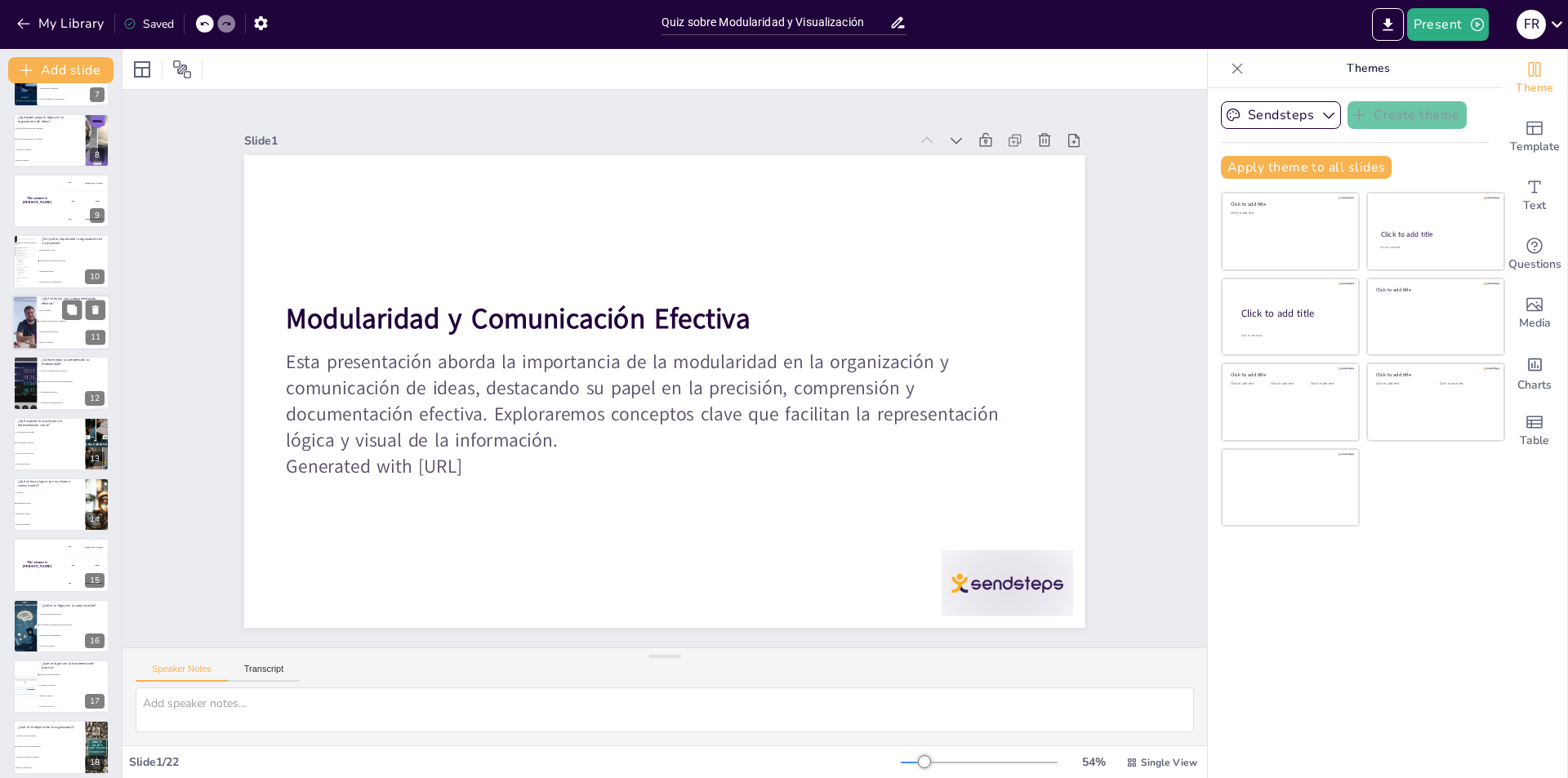
checkbox input "true"
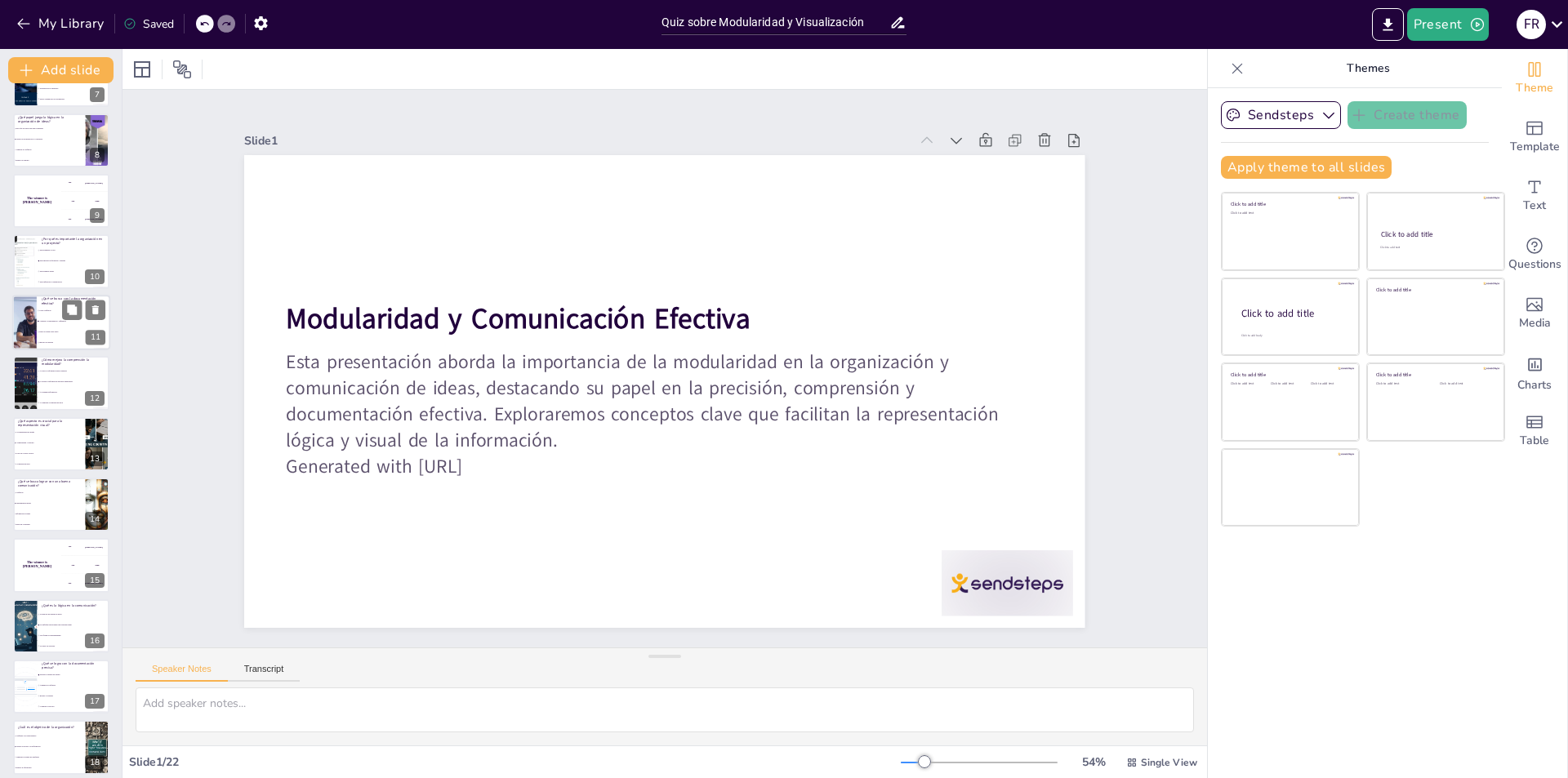
checkbox input "true"
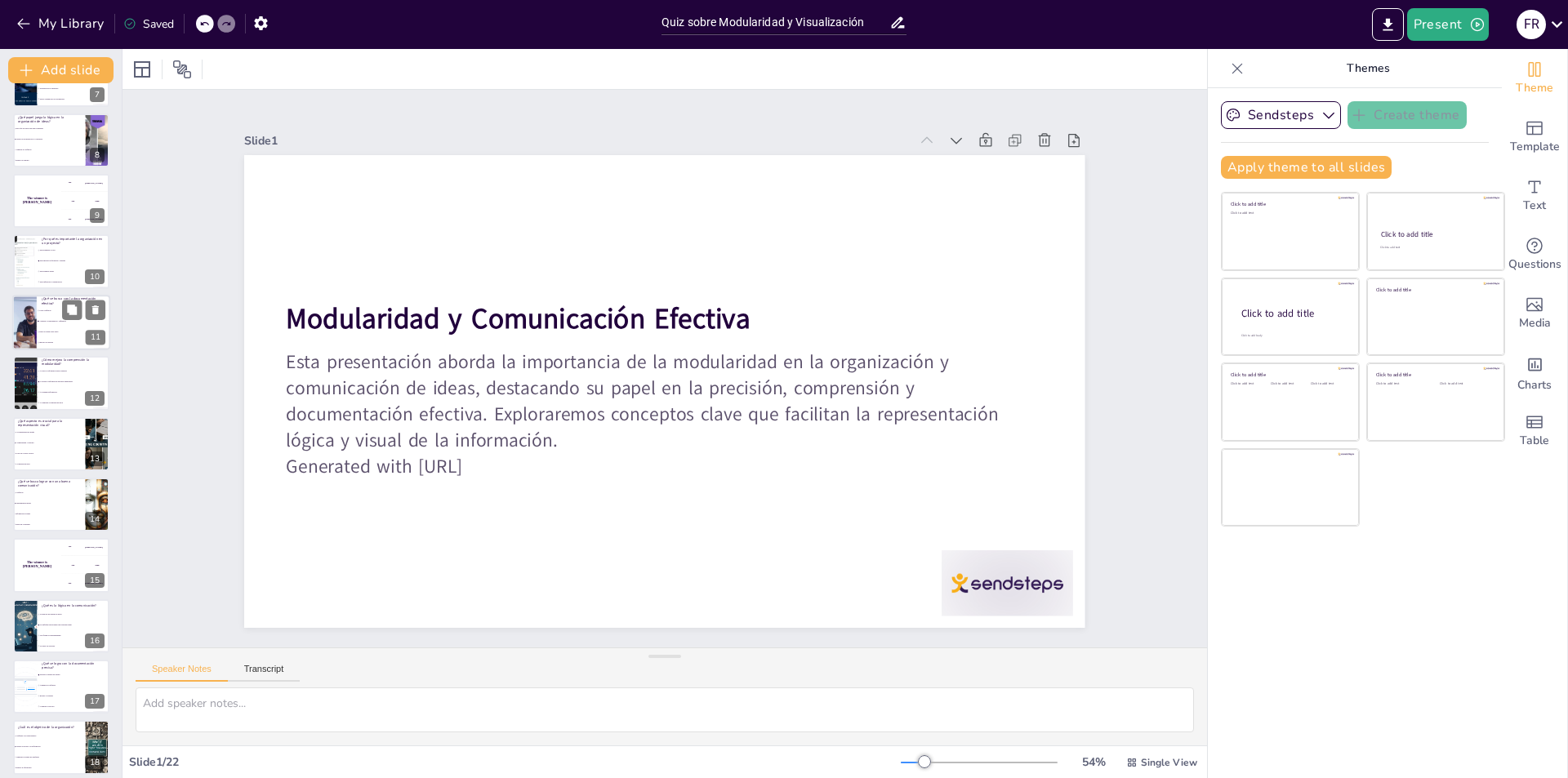
checkbox input "true"
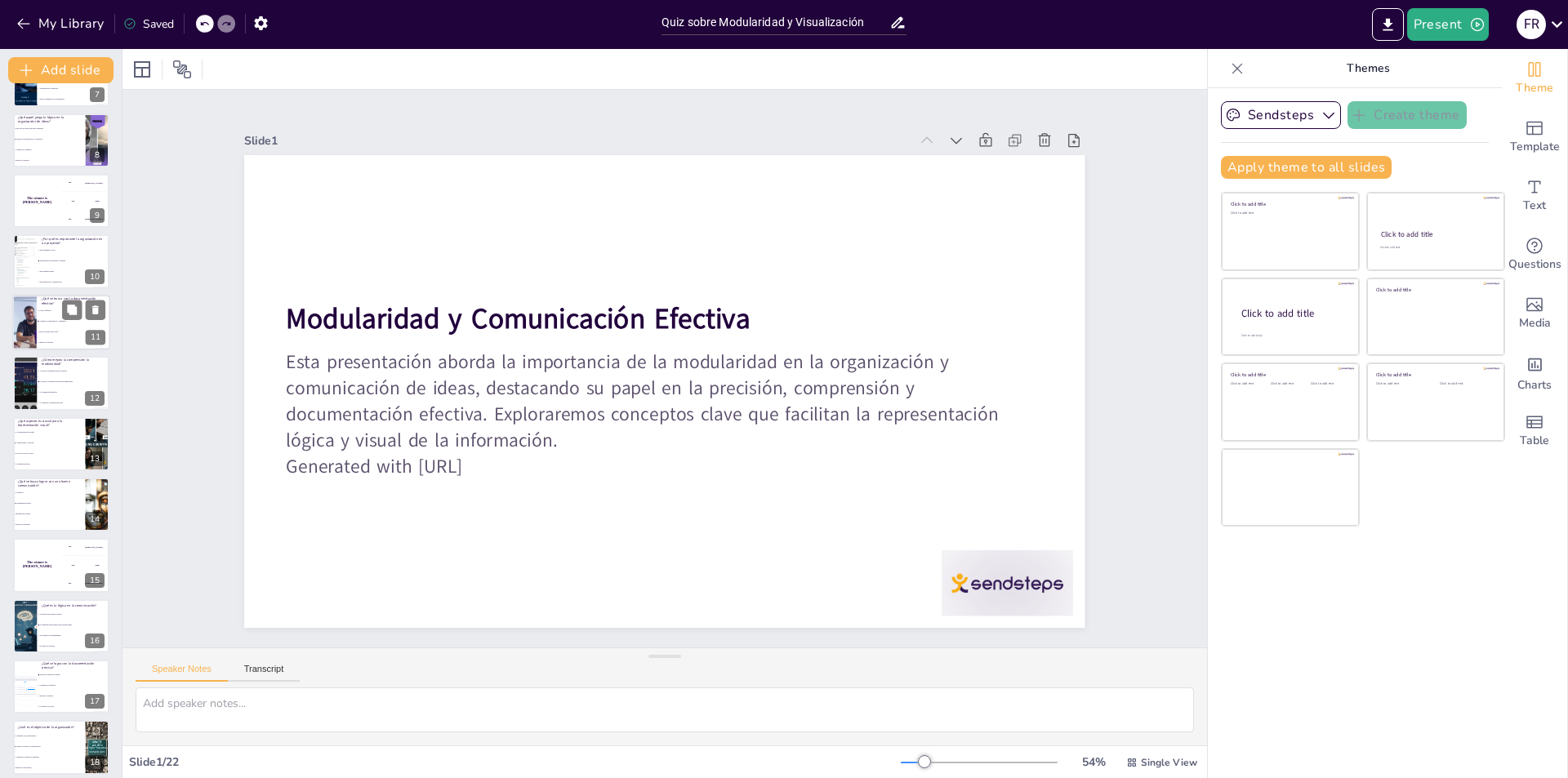
checkbox input "true"
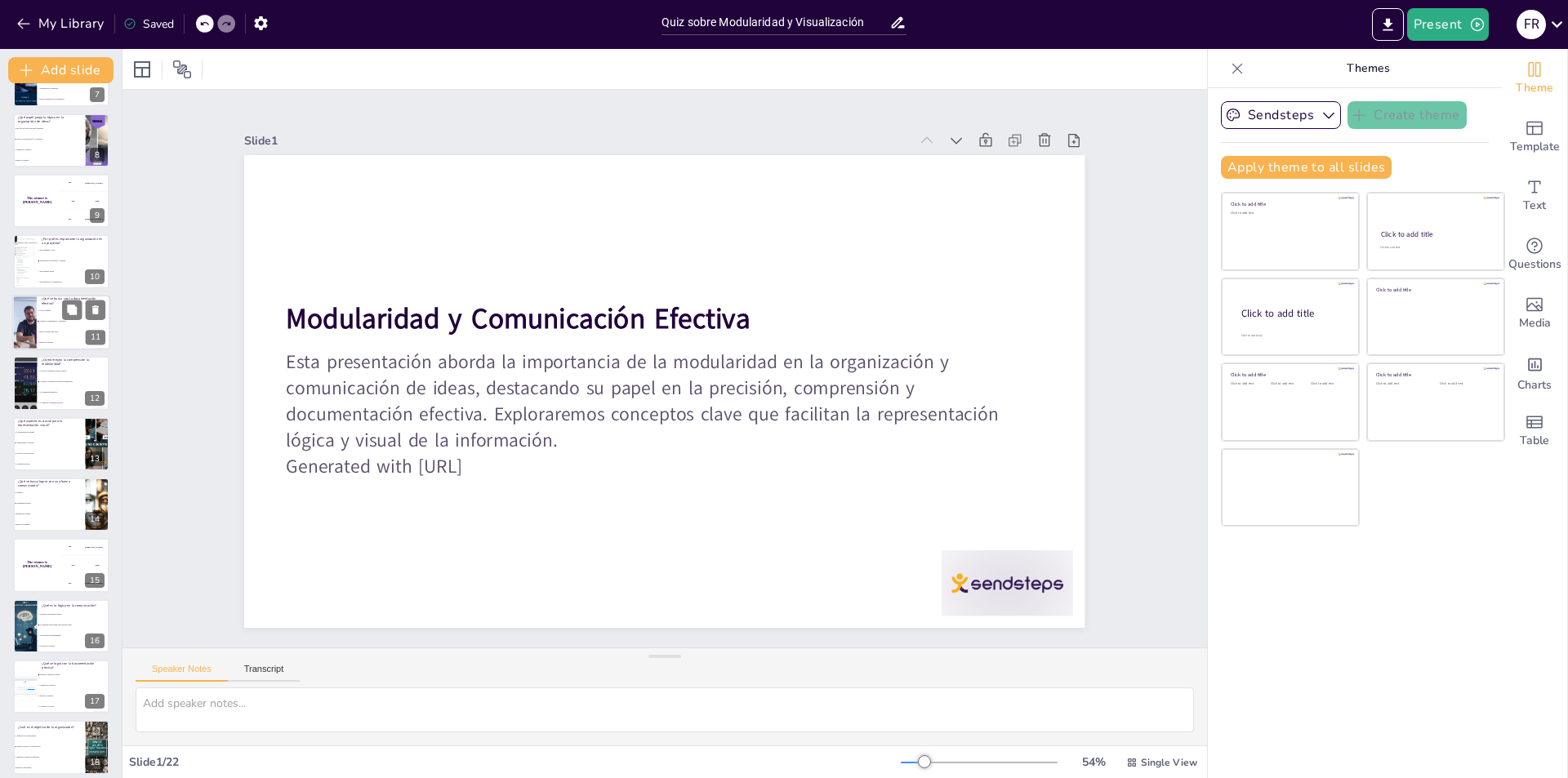
checkbox input "true"
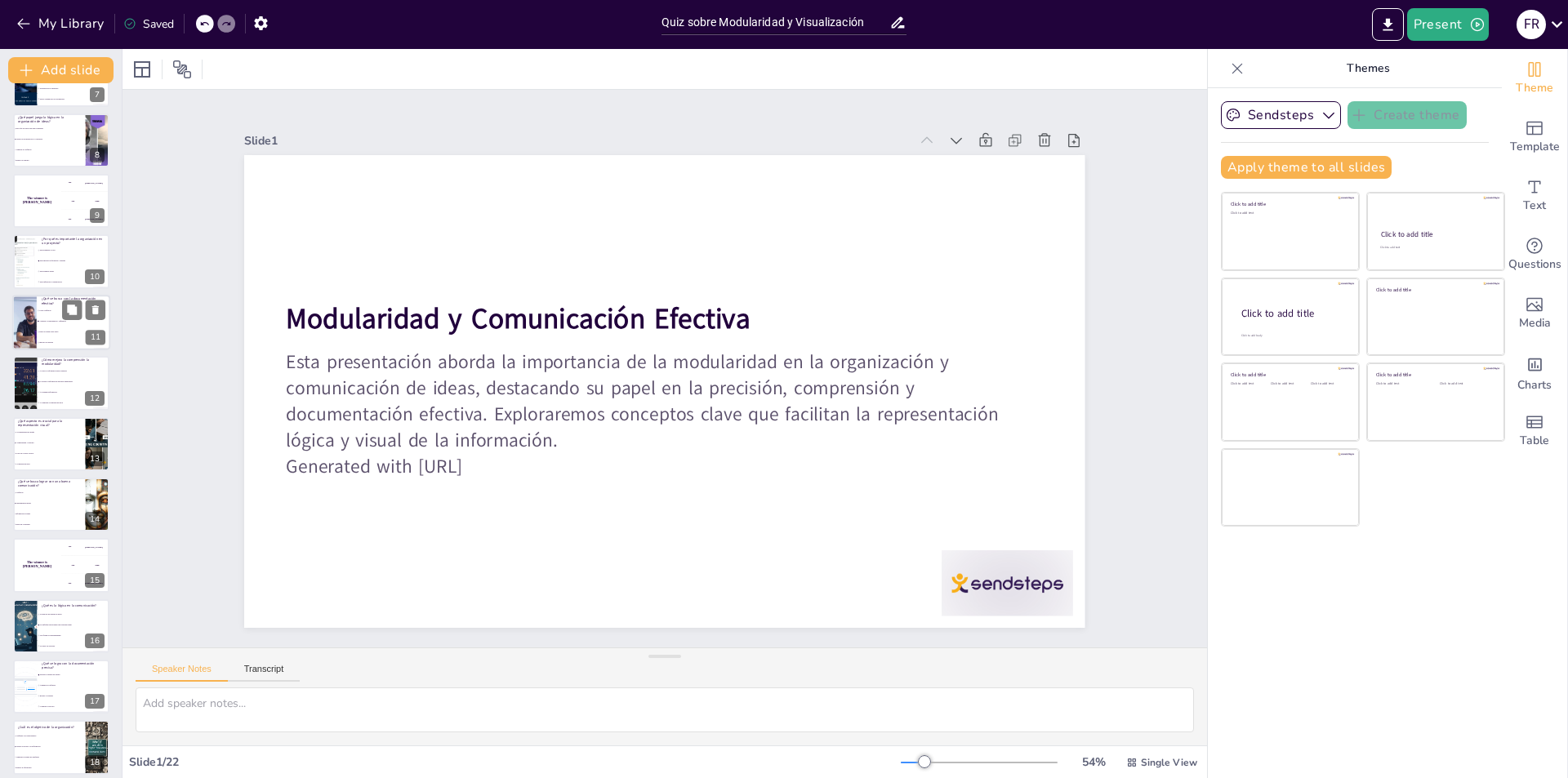
checkbox input "true"
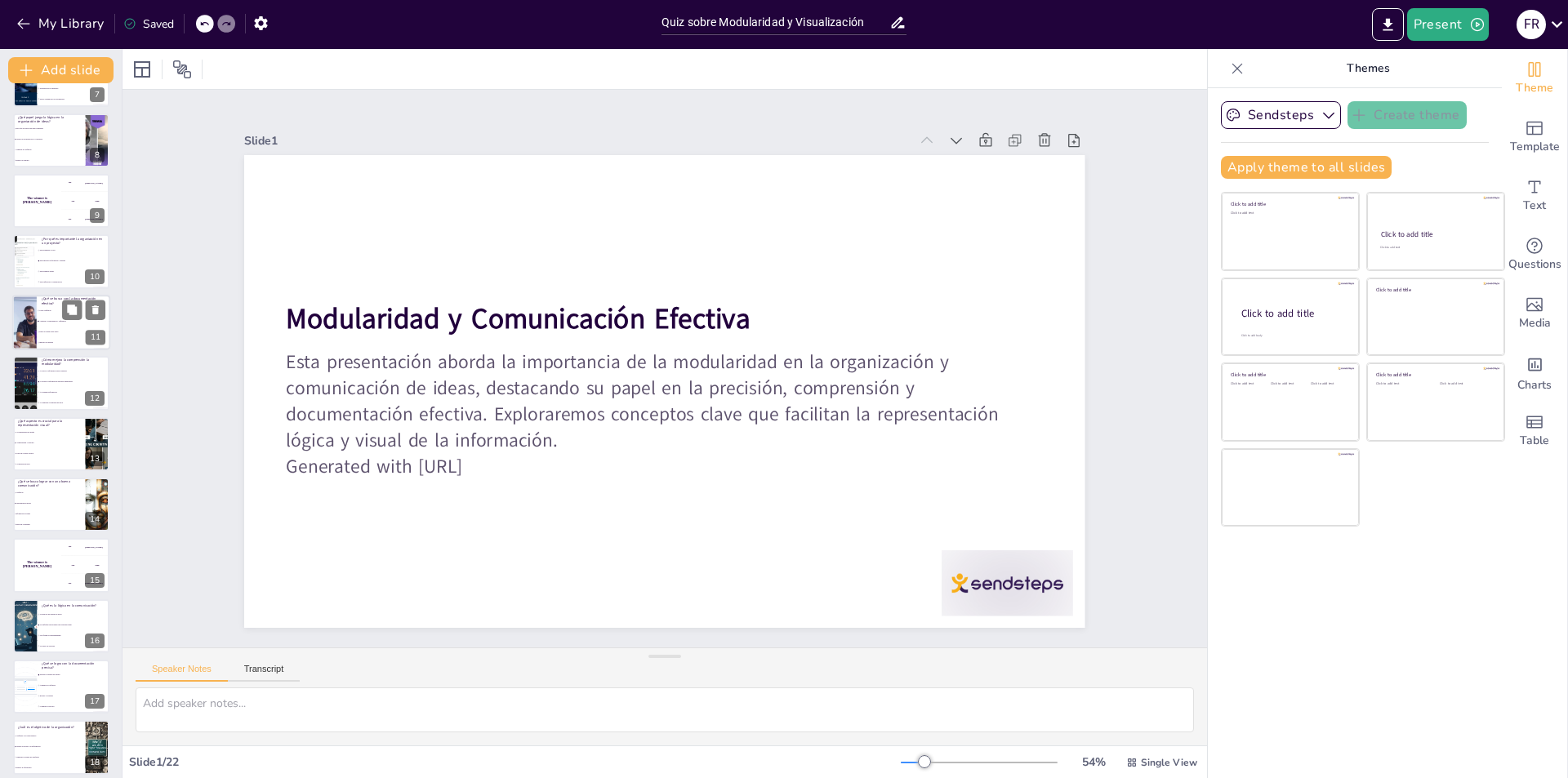
checkbox input "true"
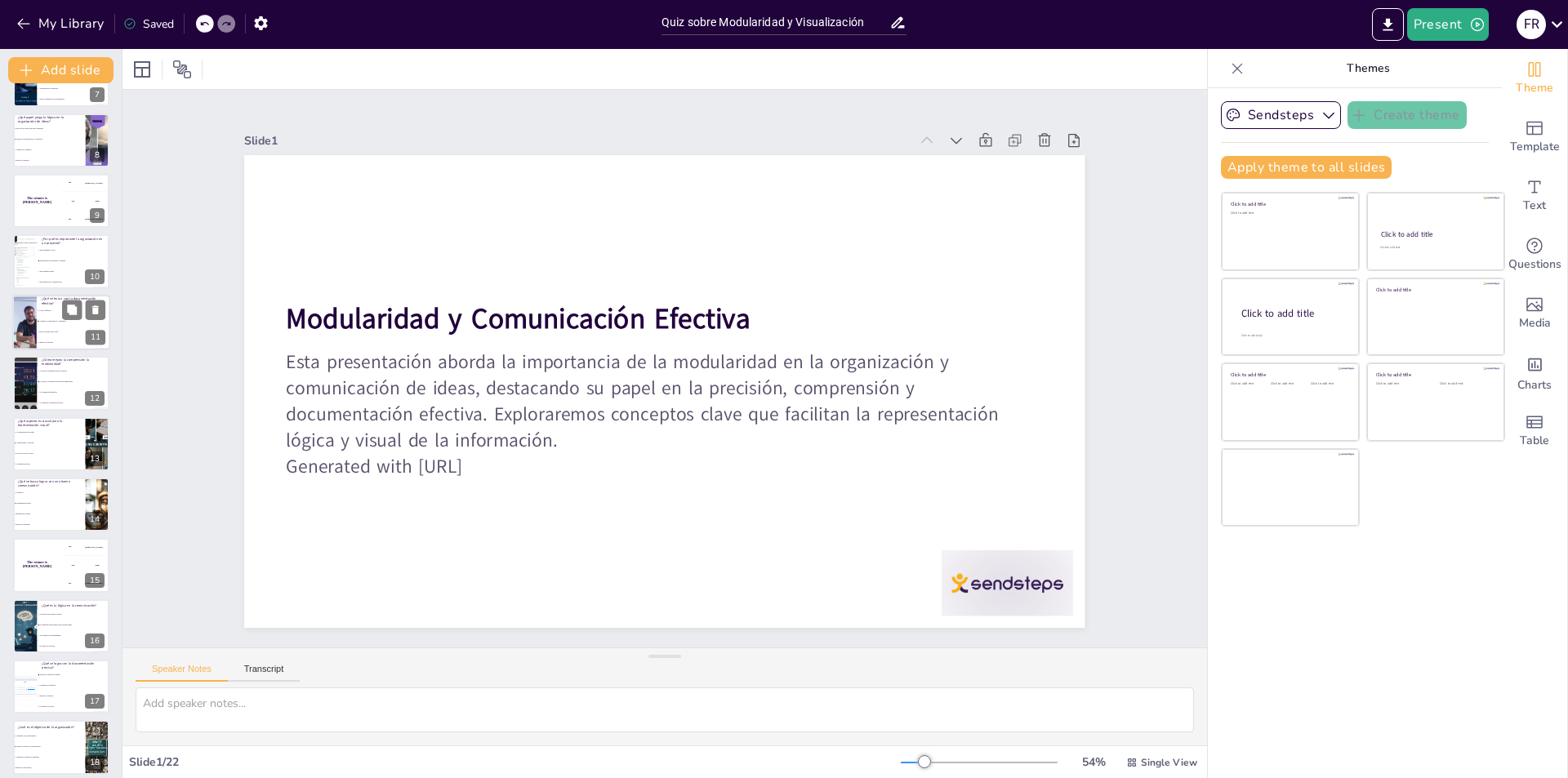
checkbox input "true"
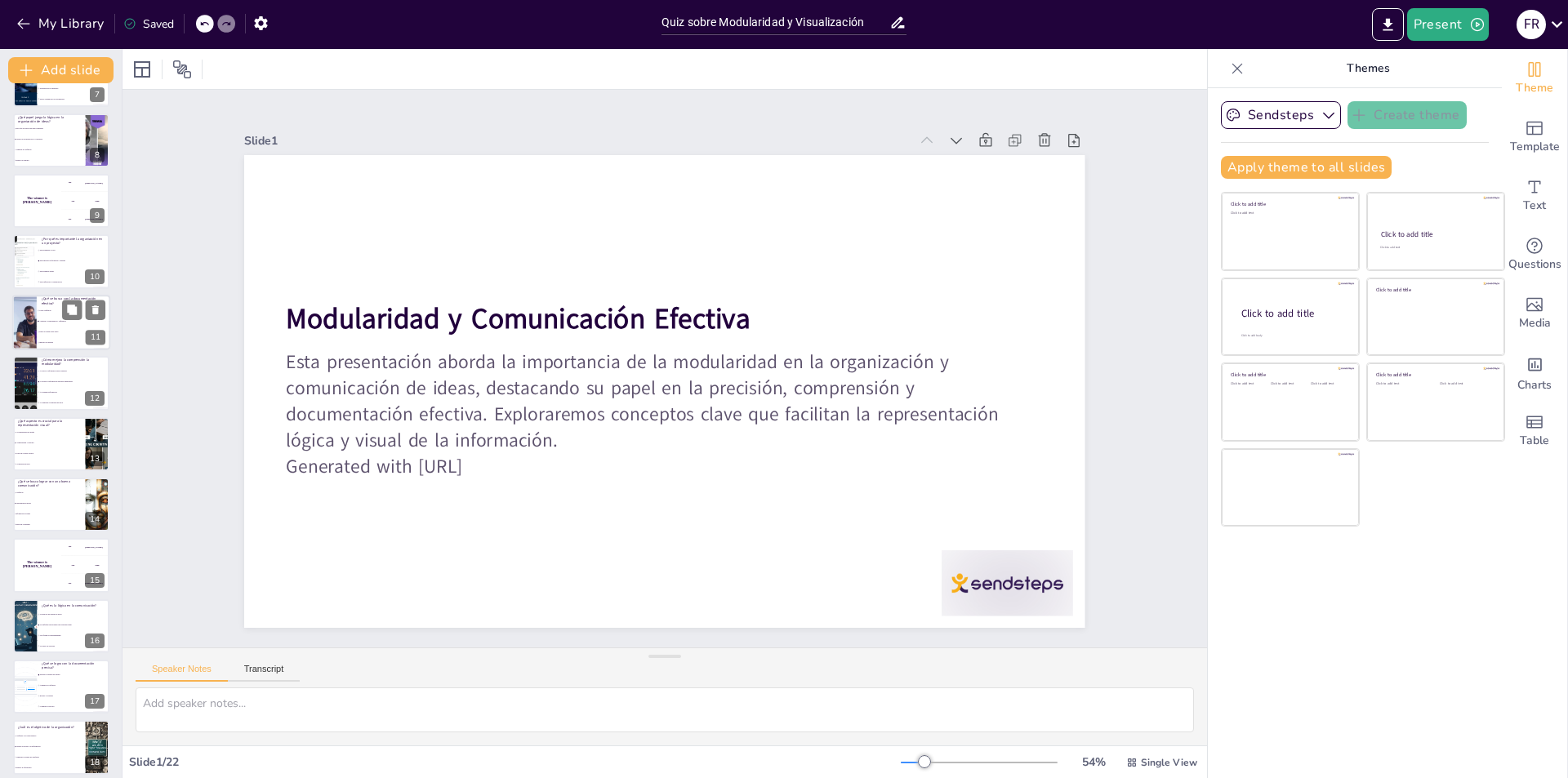
checkbox input "true"
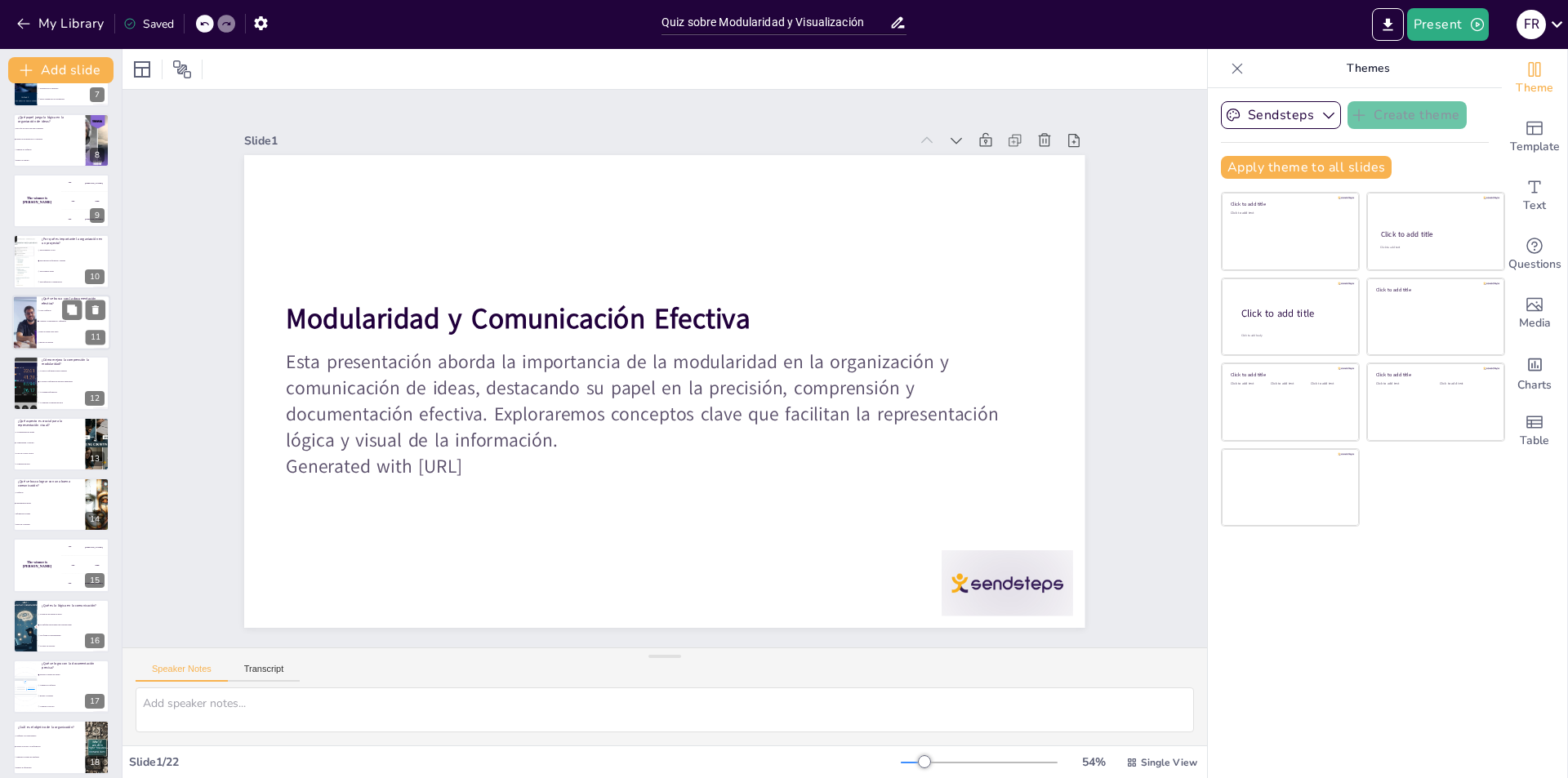
checkbox input "true"
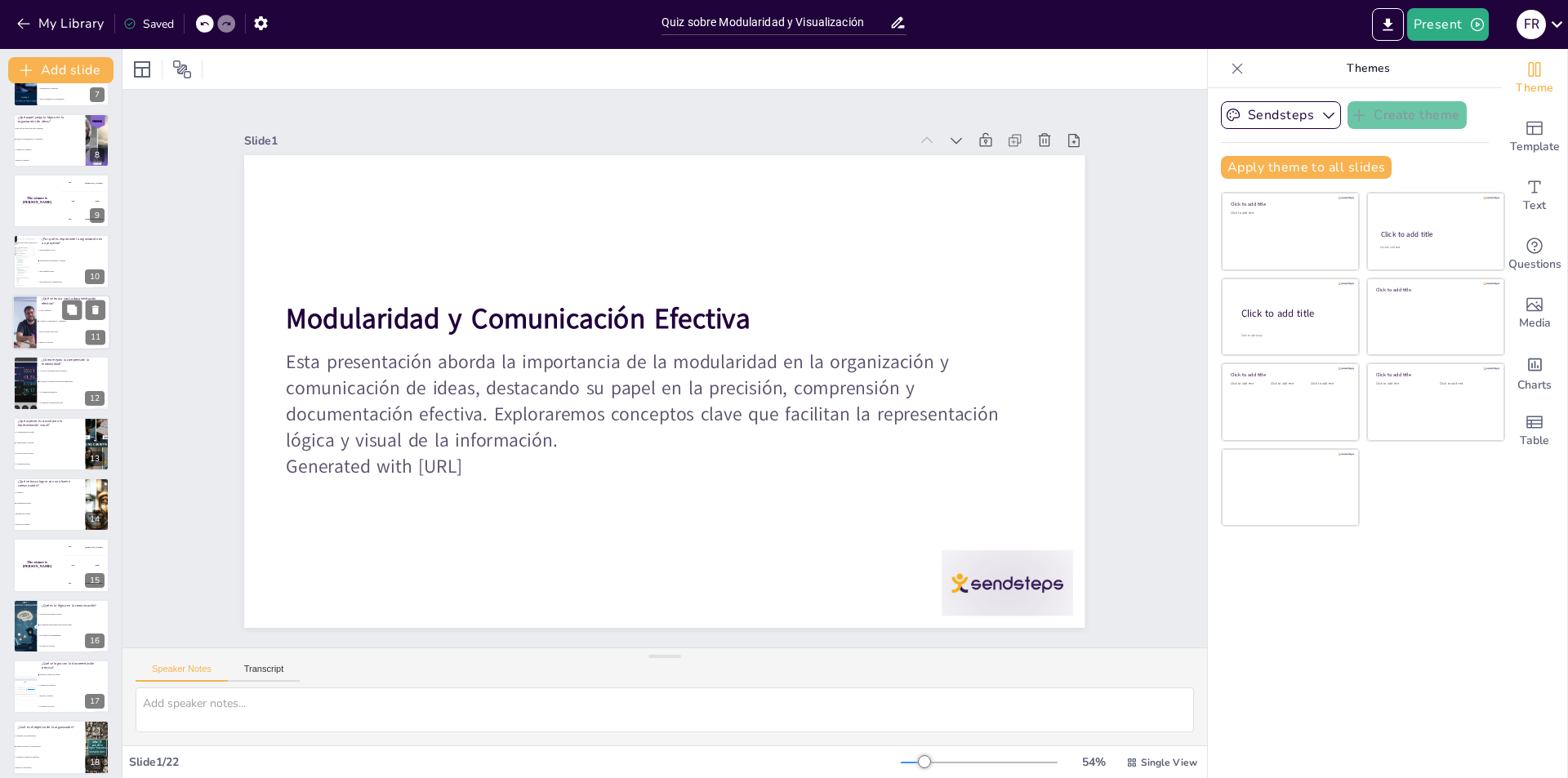
checkbox input "true"
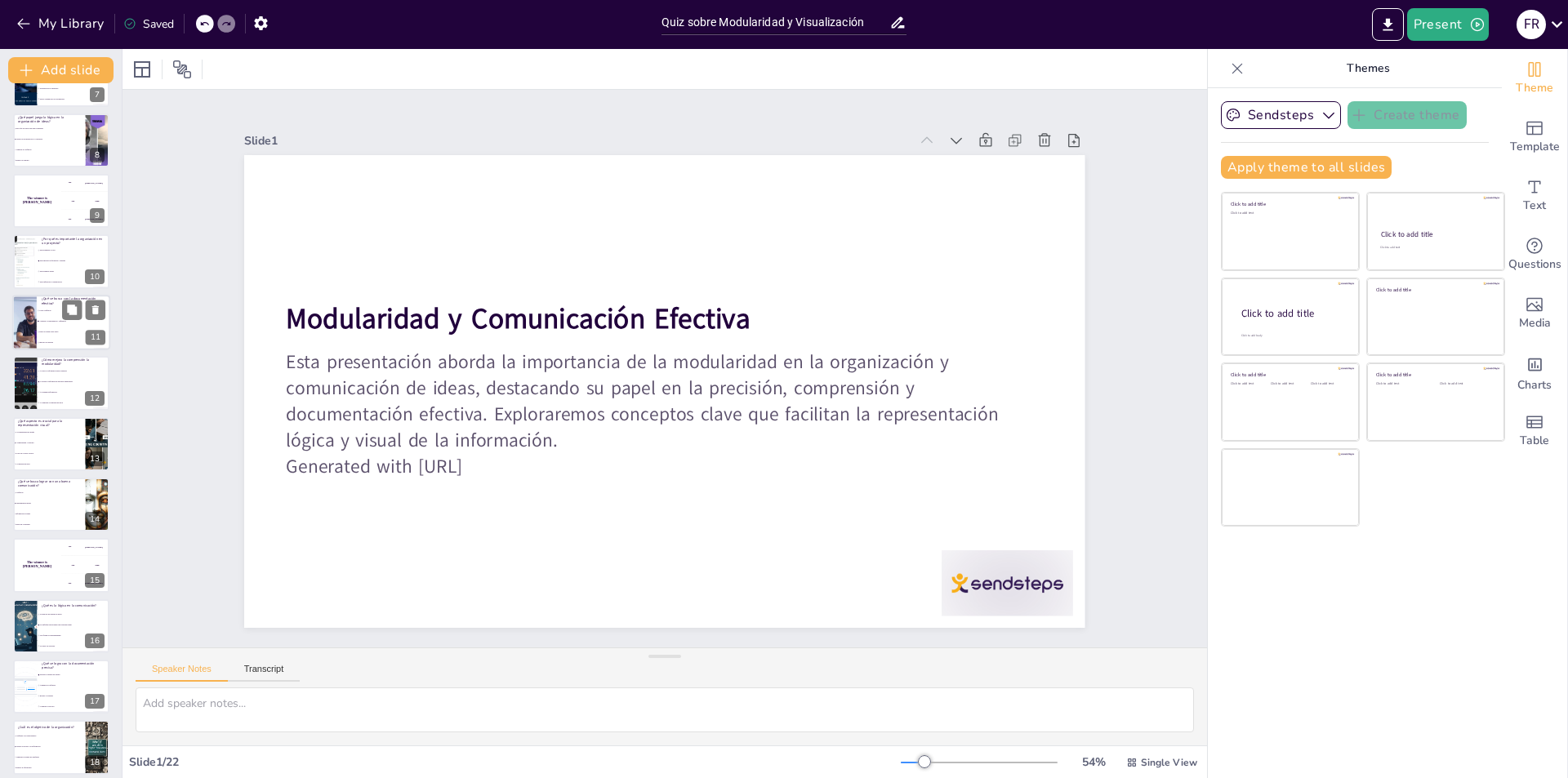
checkbox input "true"
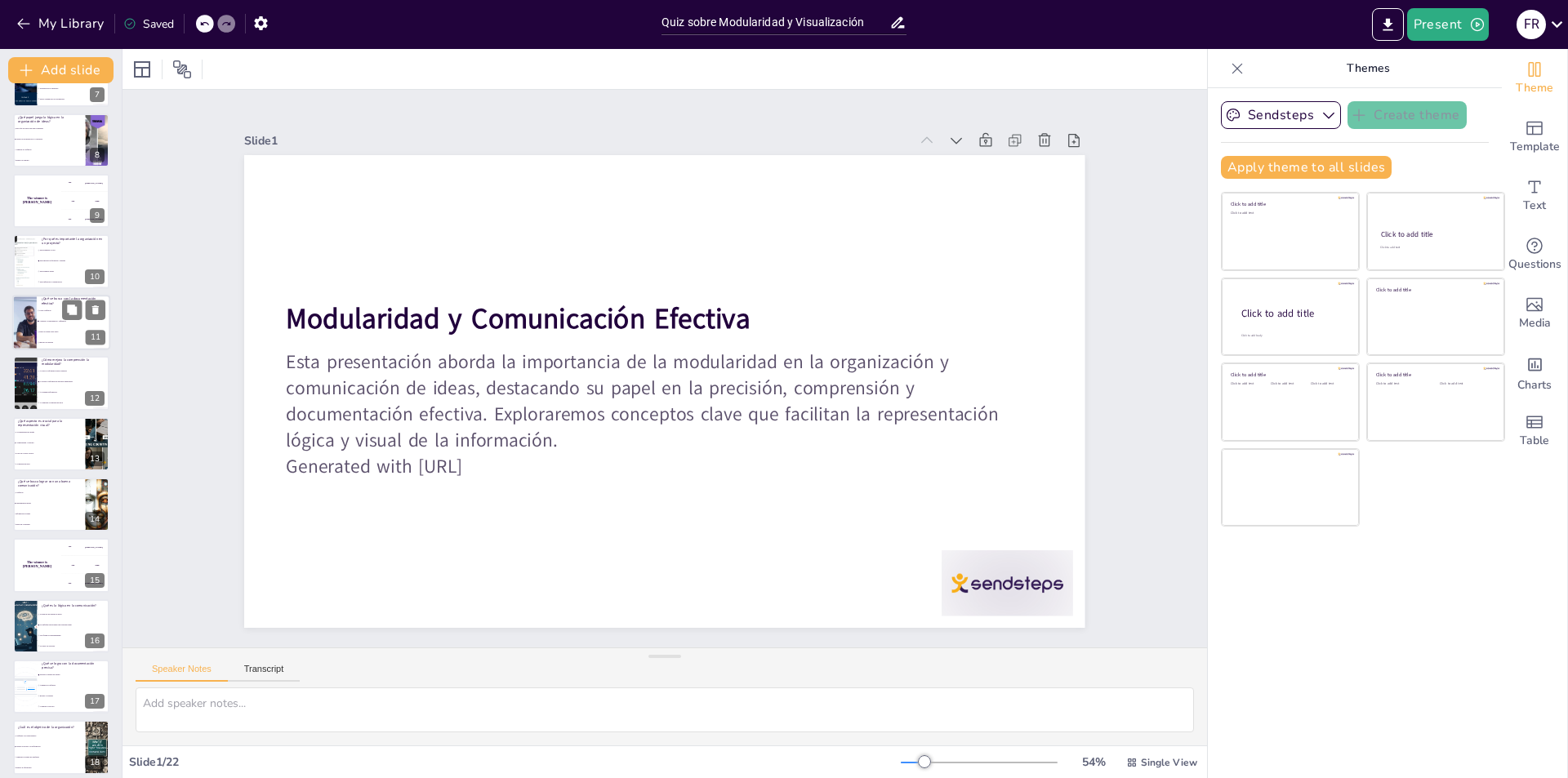
checkbox input "true"
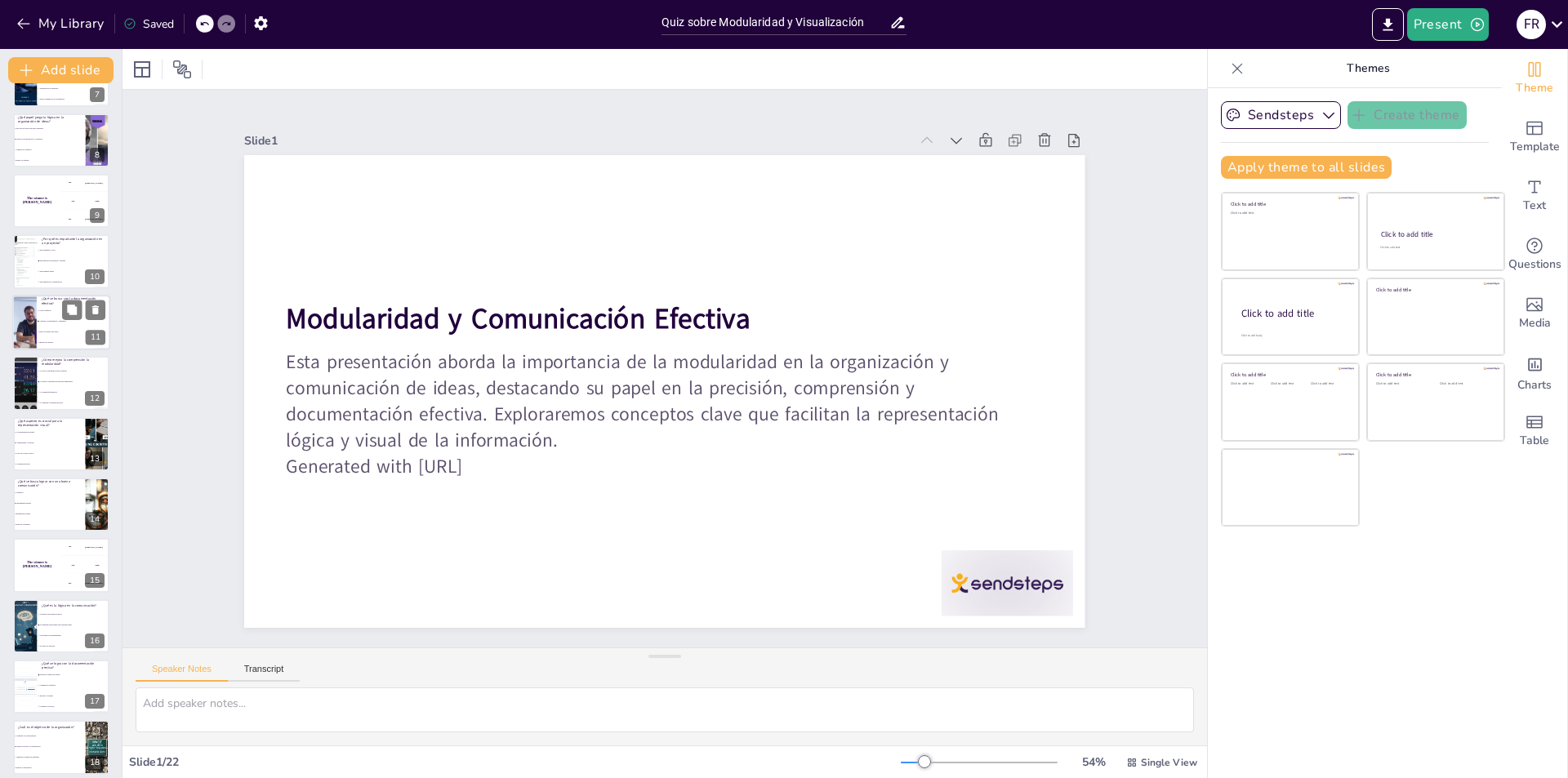
click at [56, 332] on span "Hacer el trabajo más largo" at bounding box center [74, 331] width 70 height 3
checkbox input "true"
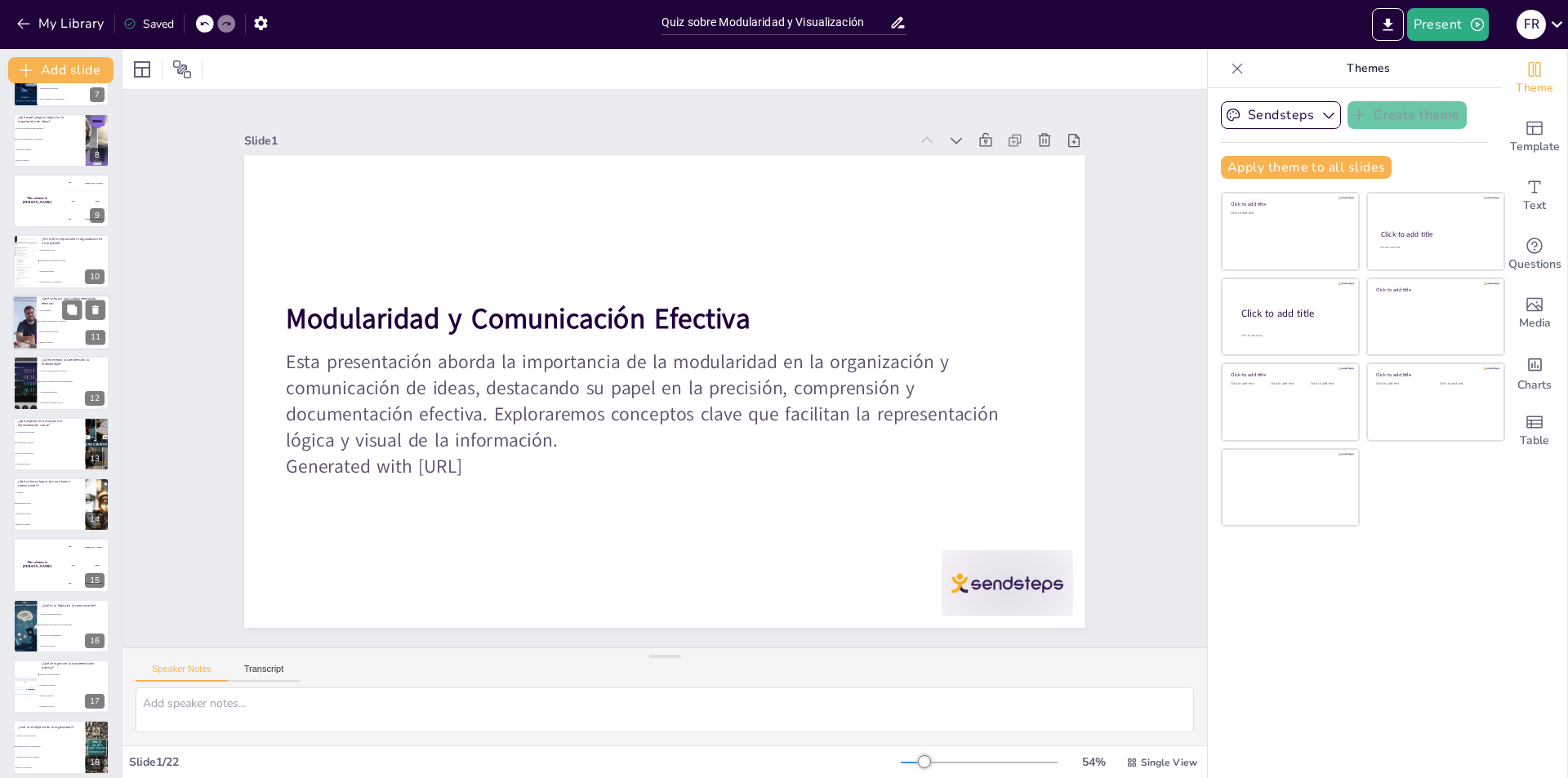
checkbox input "true"
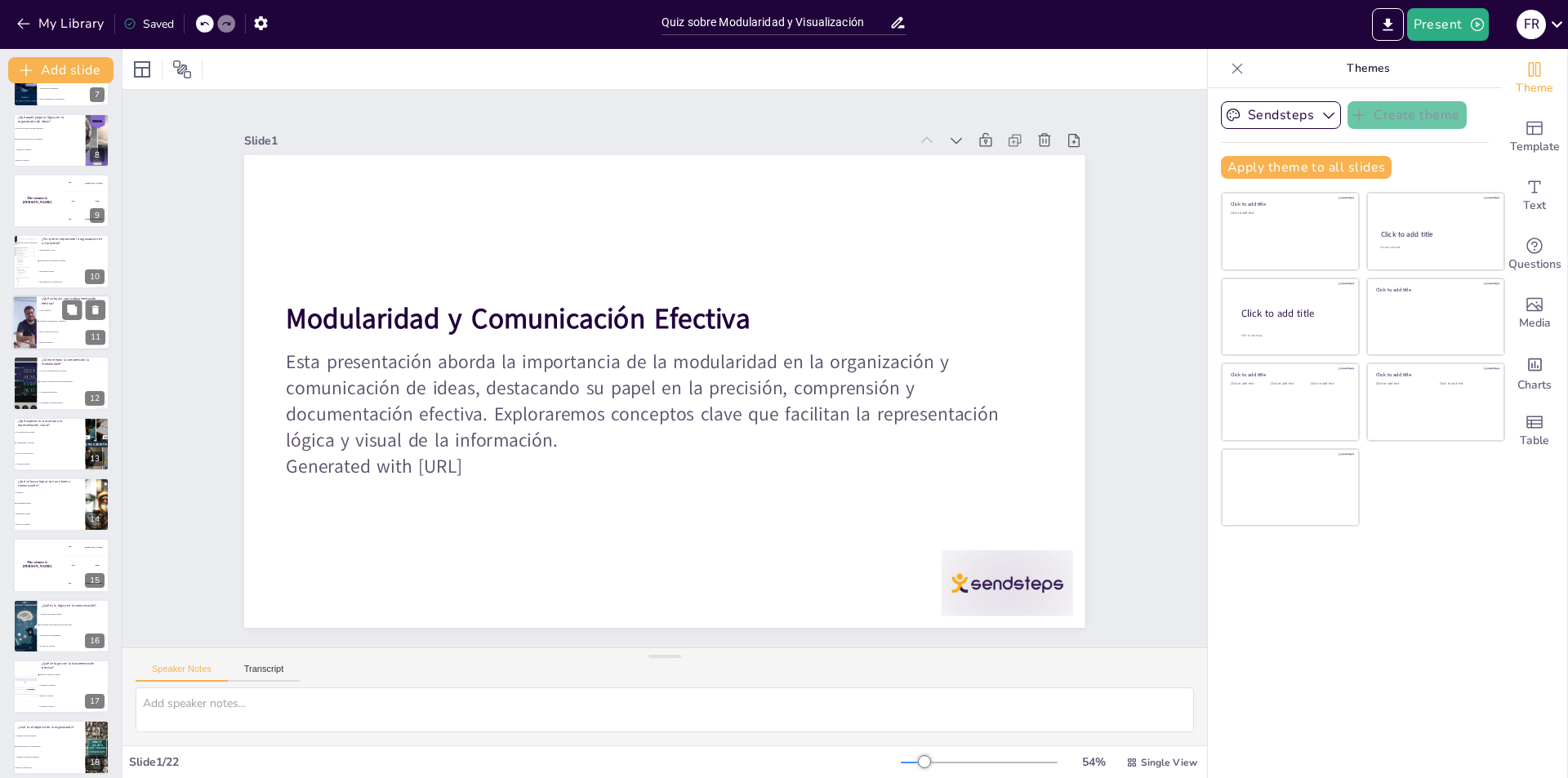
checkbox input "true"
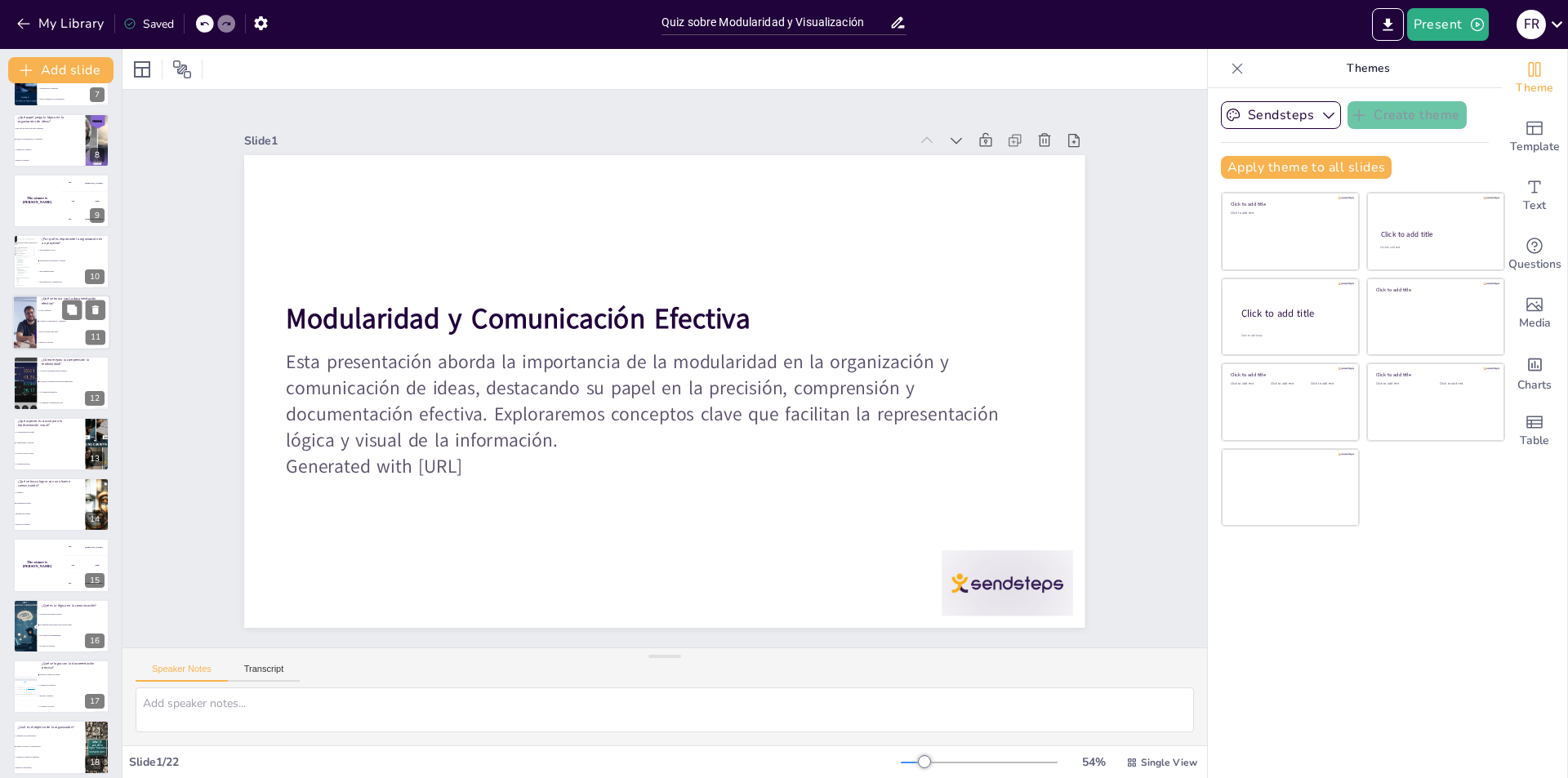
checkbox input "true"
type textarea "La documentación efectiva busca asegurar la consistencia y proporcionar una ref…"
checkbox input "true"
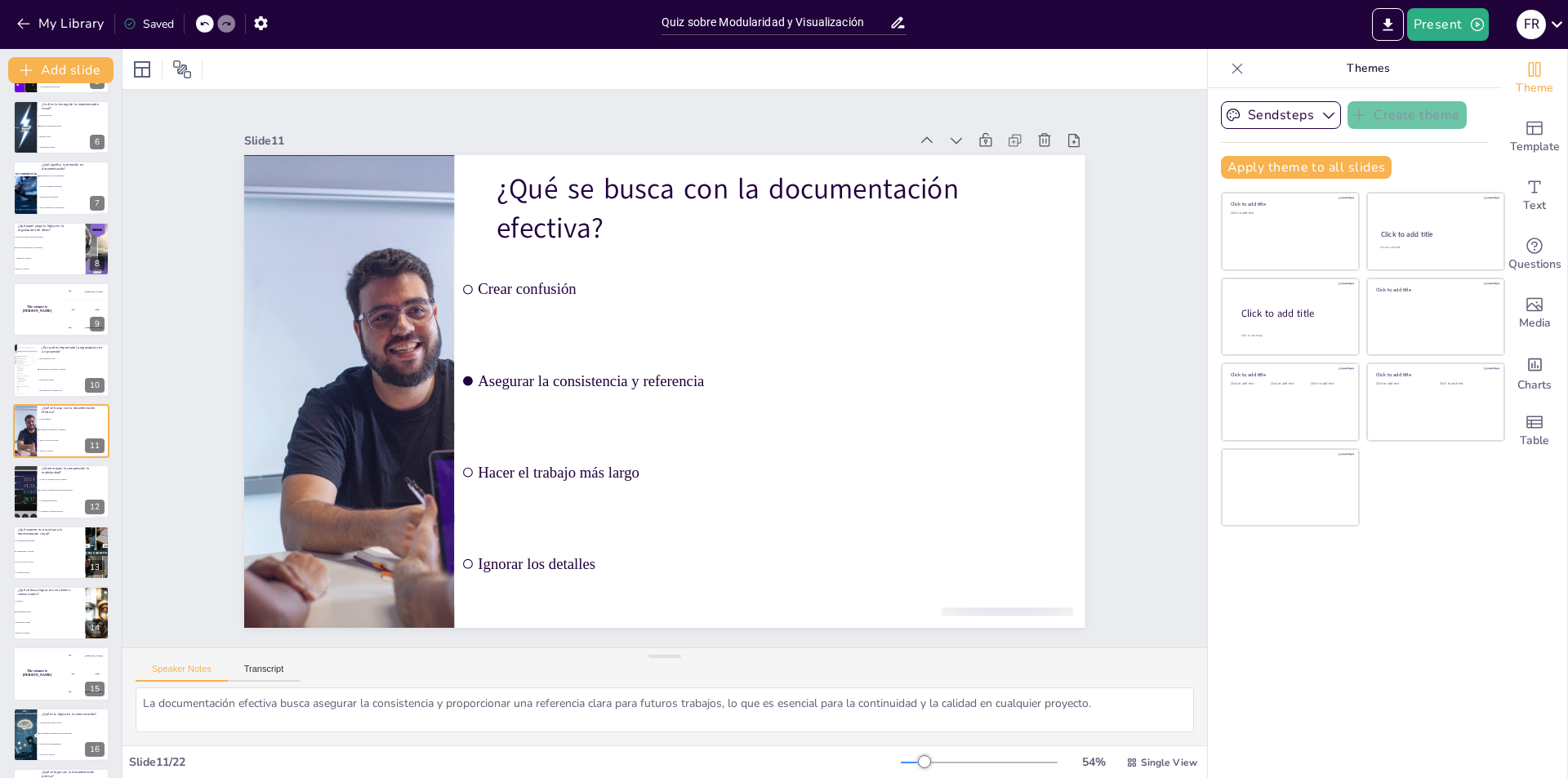
checkbox input "true"
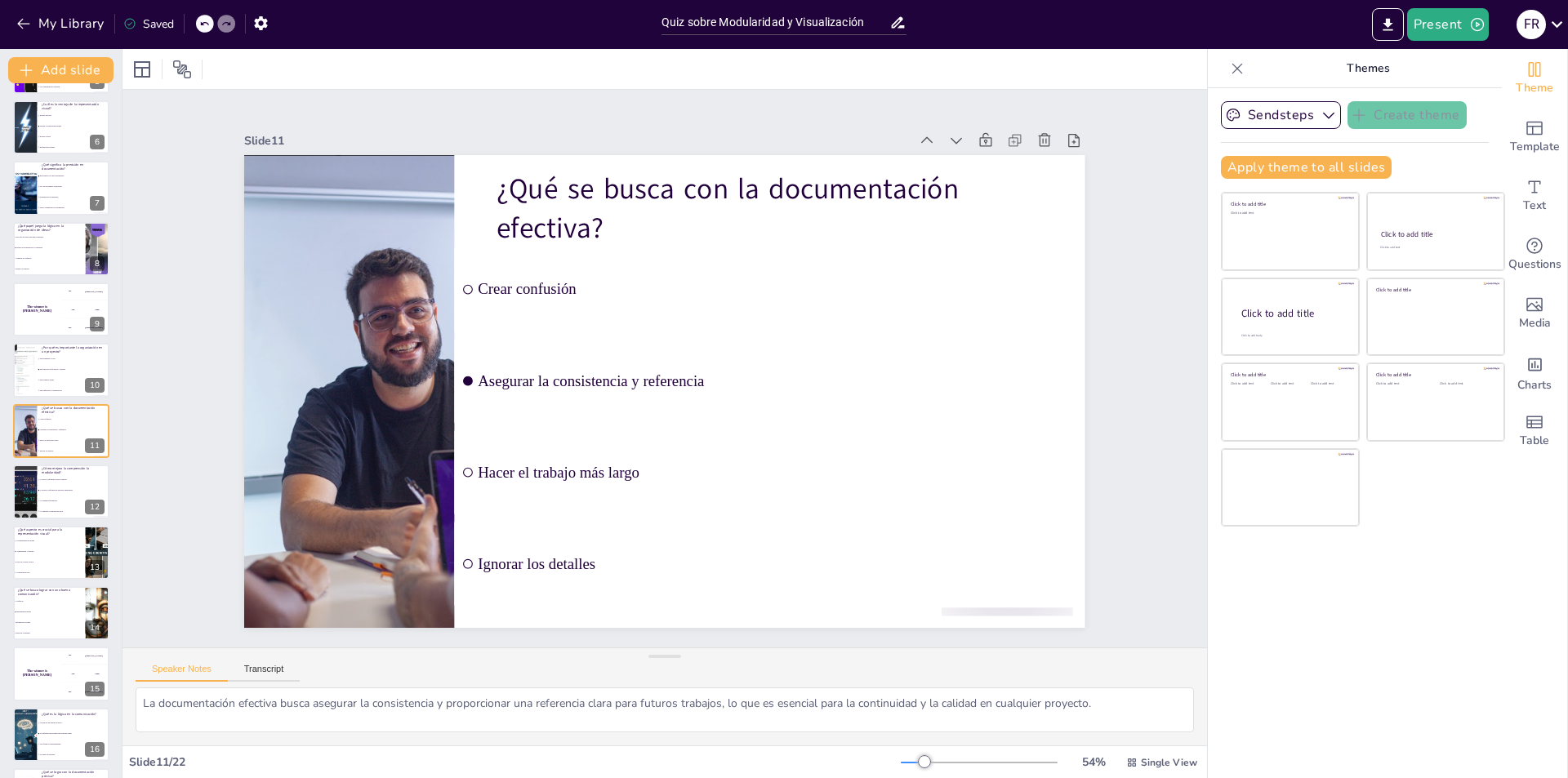
checkbox input "true"
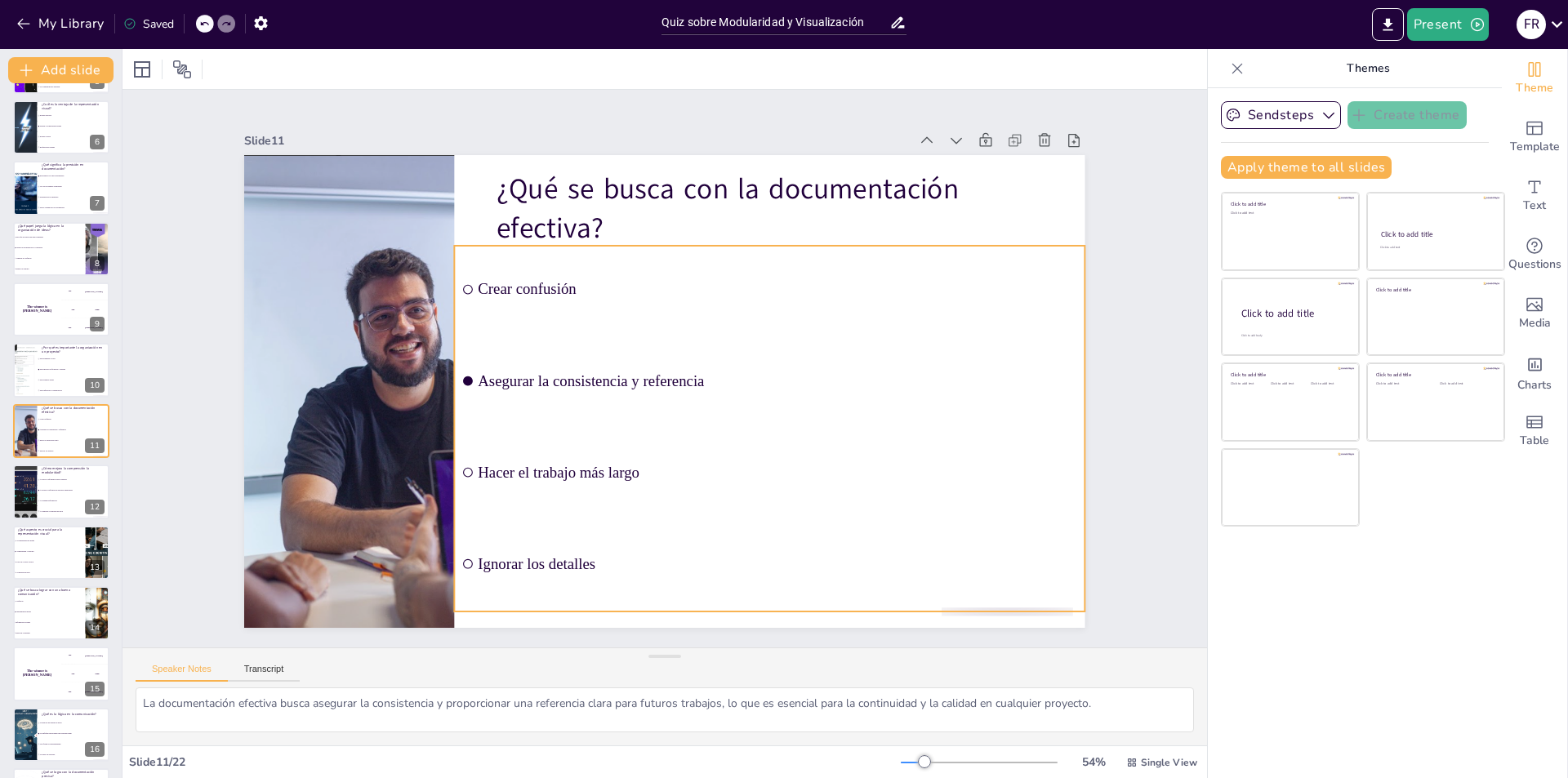
click at [595, 200] on div "¿Qué se busca con la documentación efectiva? Crear confusión Asegurar la consis…" at bounding box center [686, 156] width 836 height 87
